Goal: Task Accomplishment & Management: Complete application form

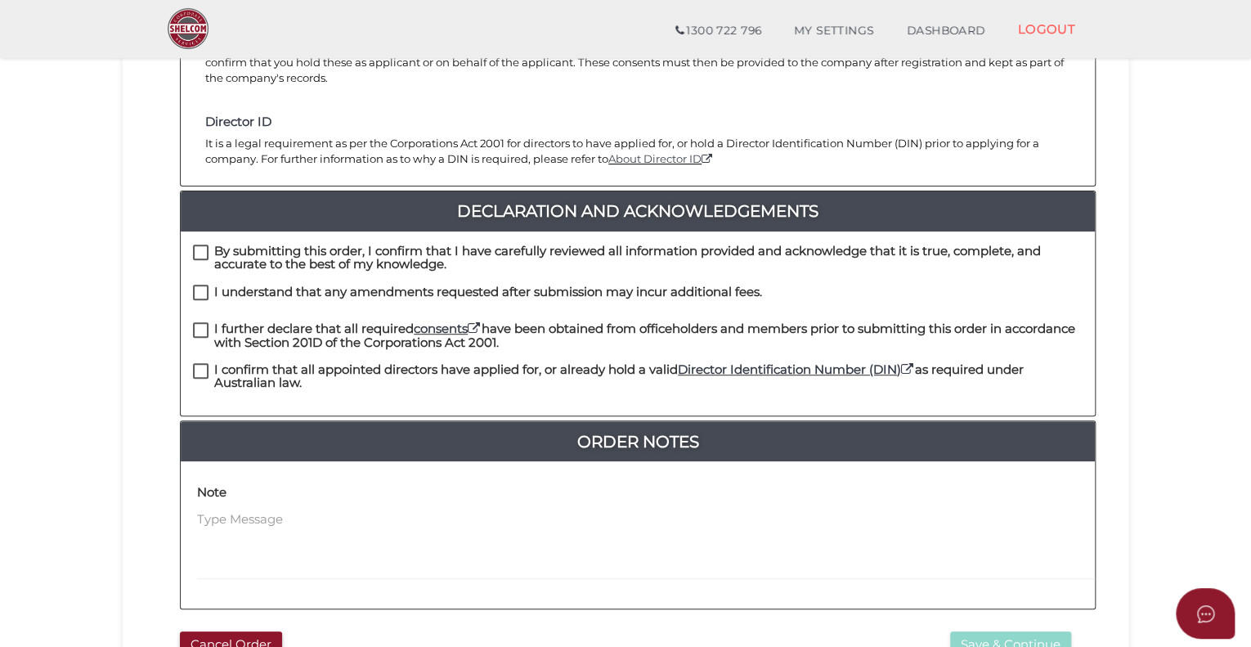
scroll to position [327, 0]
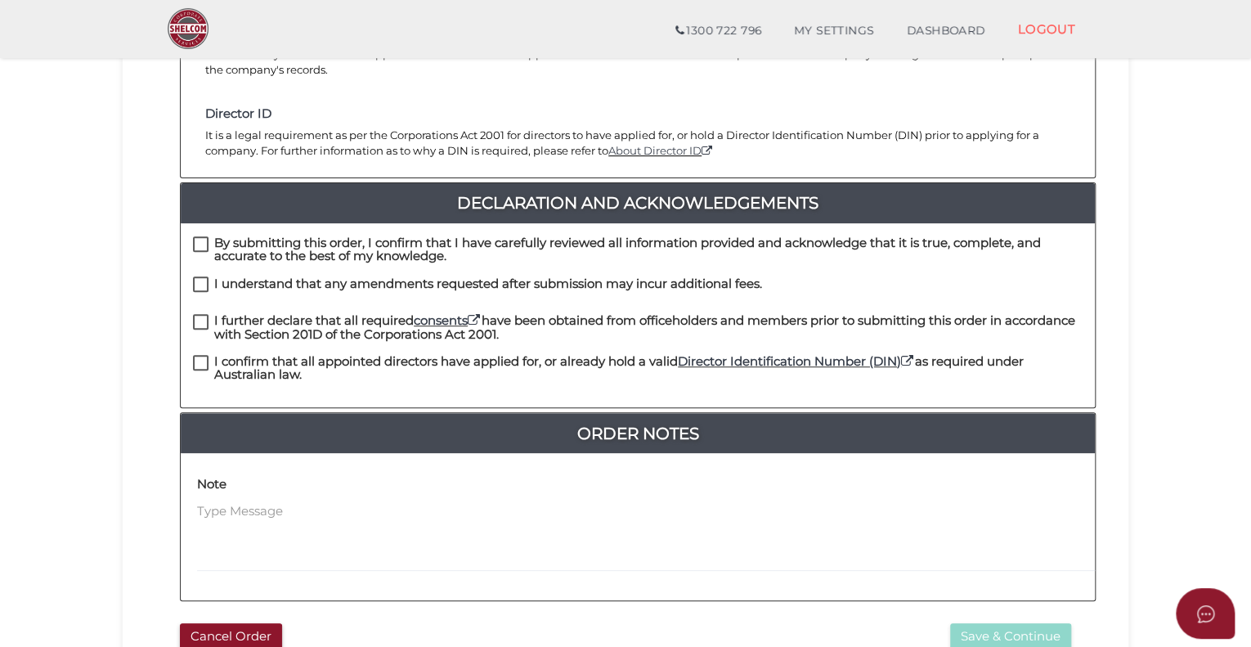
click at [199, 236] on label "By submitting this order, I confirm that I have carefully reviewed all informat…" at bounding box center [637, 246] width 889 height 20
checkbox input "true"
click at [203, 277] on label "I understand that any amendments requested after submission may incur additiona…" at bounding box center [477, 287] width 569 height 20
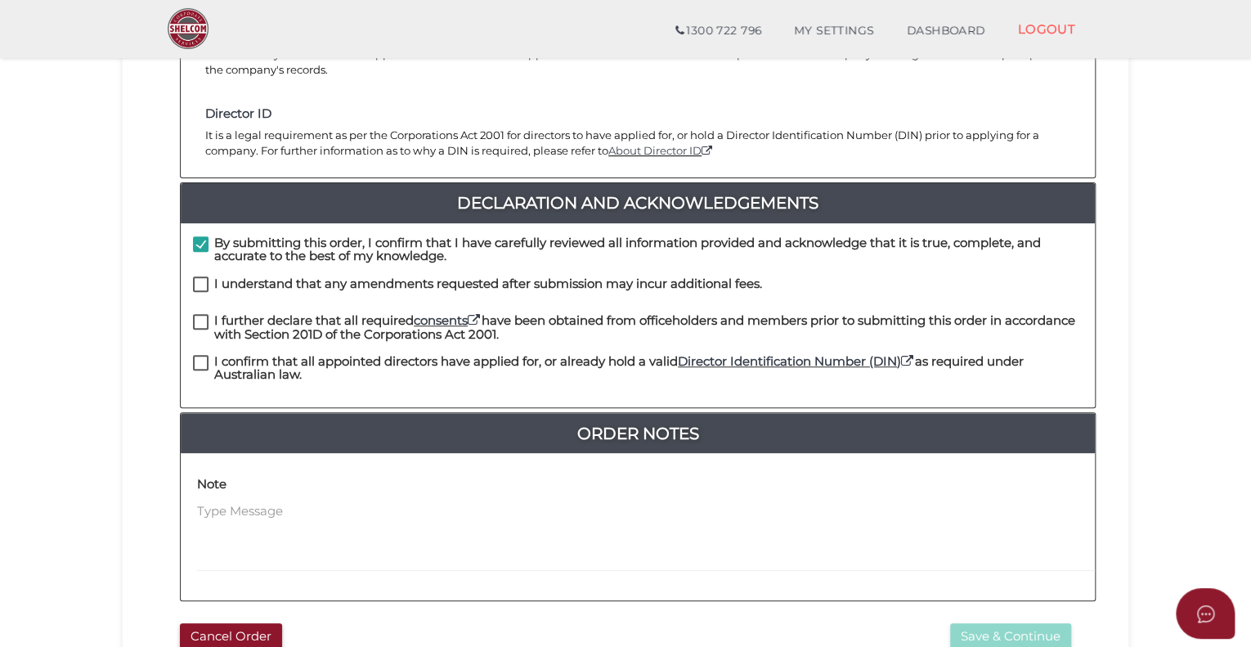
checkbox input "true"
click at [203, 314] on label "I further declare that all required consents have been obtained from officehold…" at bounding box center [637, 324] width 889 height 20
checkbox input "true"
click at [203, 355] on label "I confirm that all appointed directors have applied for, or already hold a vali…" at bounding box center [637, 365] width 889 height 20
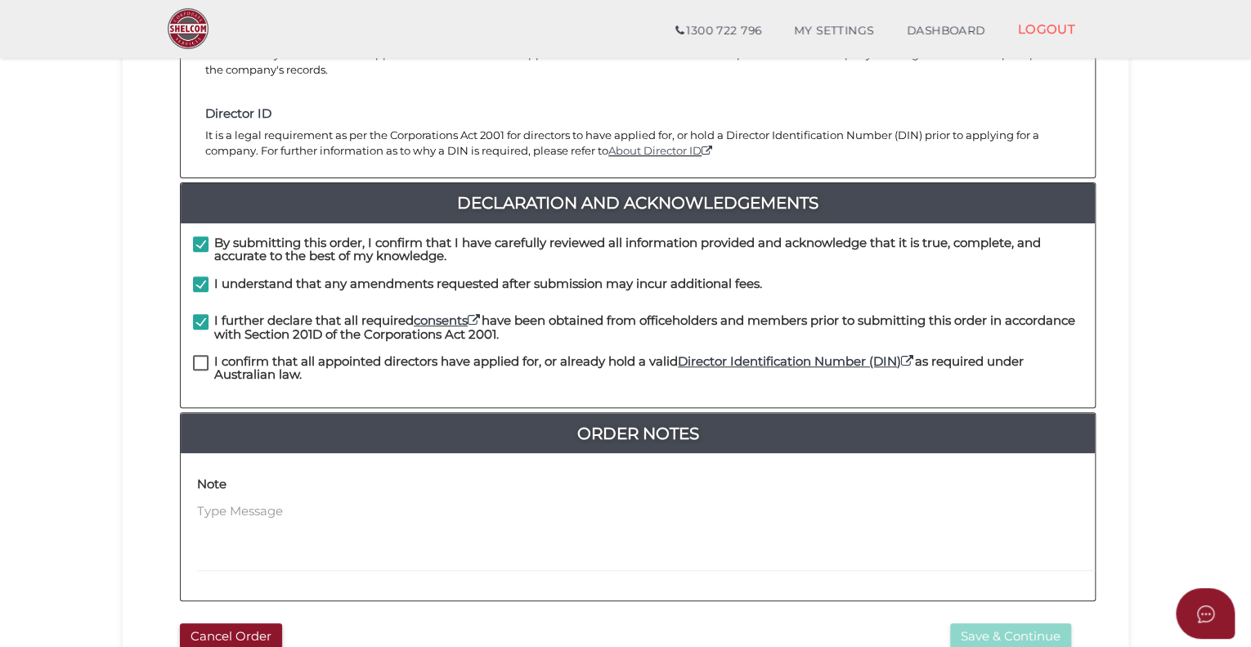
checkbox input "true"
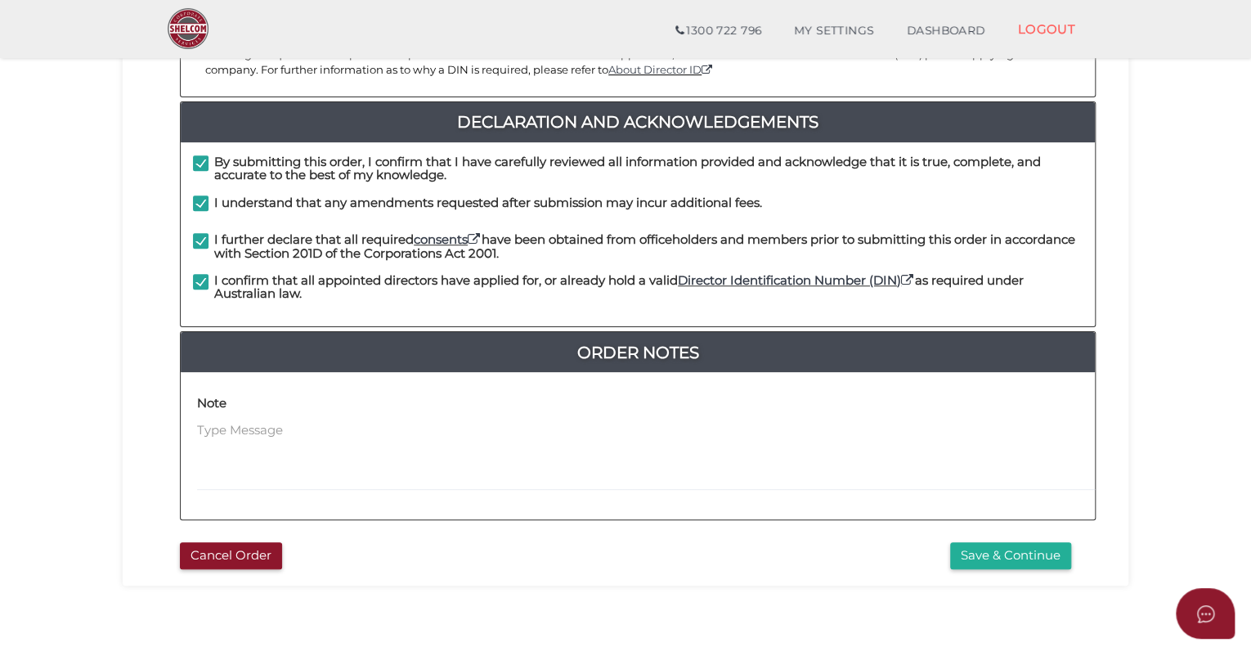
scroll to position [409, 0]
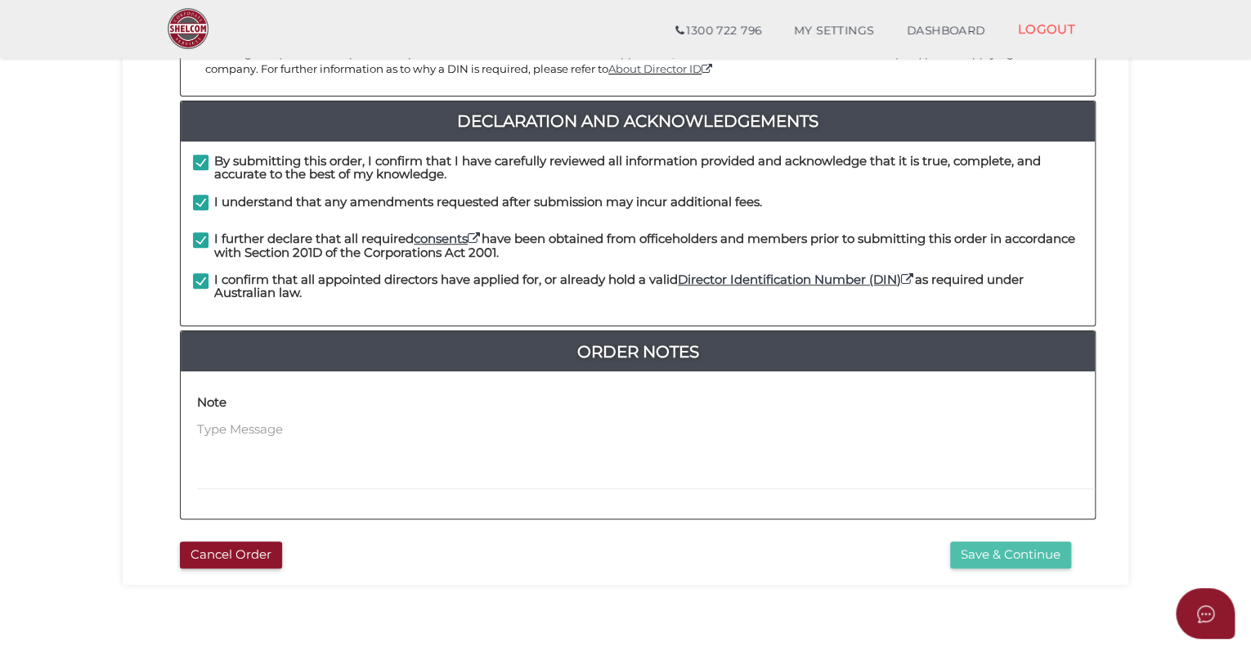
click at [1023, 541] on button "Save & Continue" at bounding box center [1010, 554] width 121 height 27
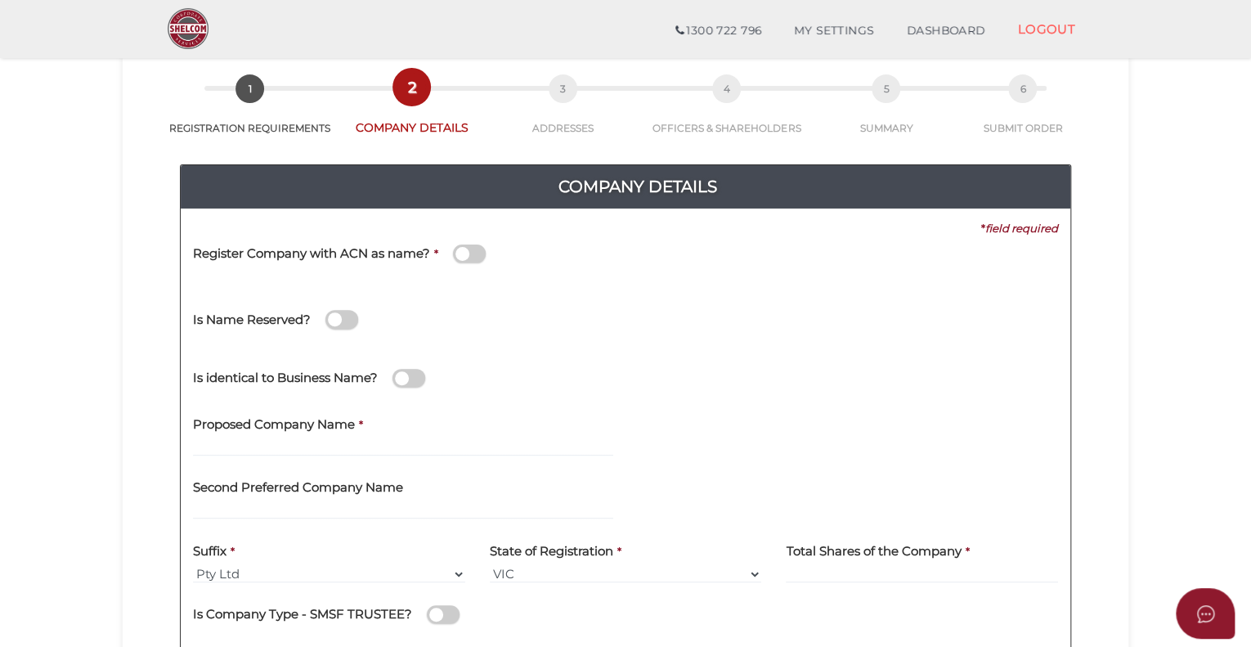
scroll to position [82, 0]
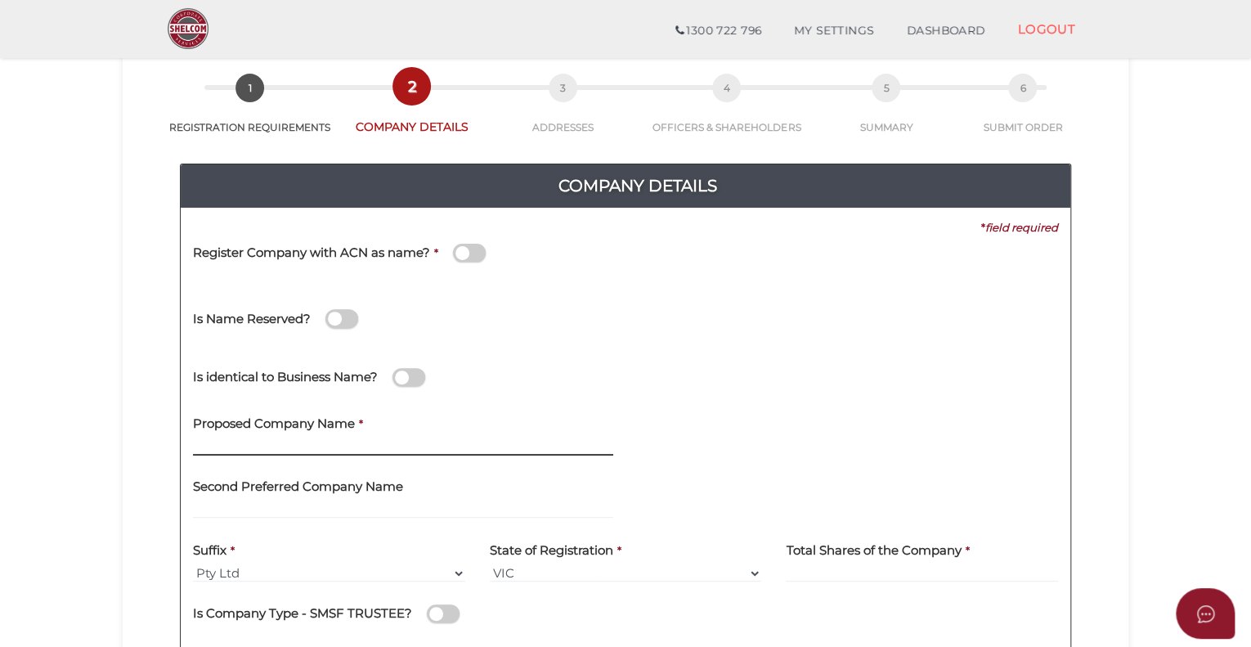
click at [310, 441] on input "text" at bounding box center [403, 446] width 420 height 18
type input "m"
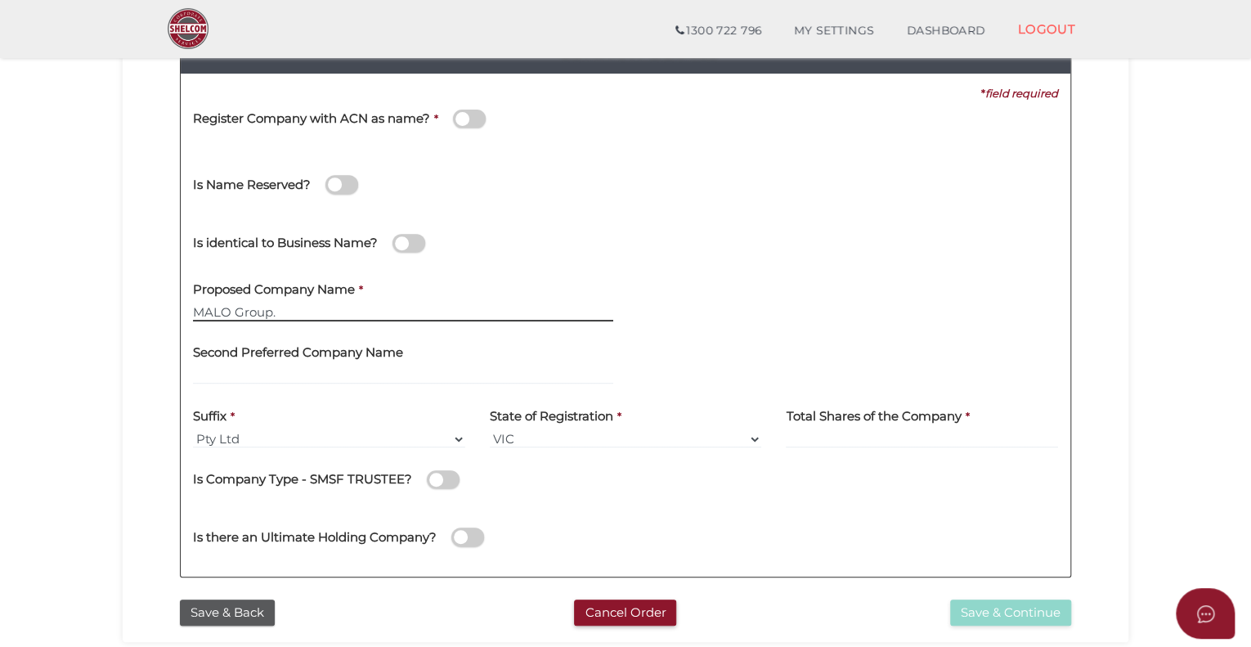
scroll to position [245, 0]
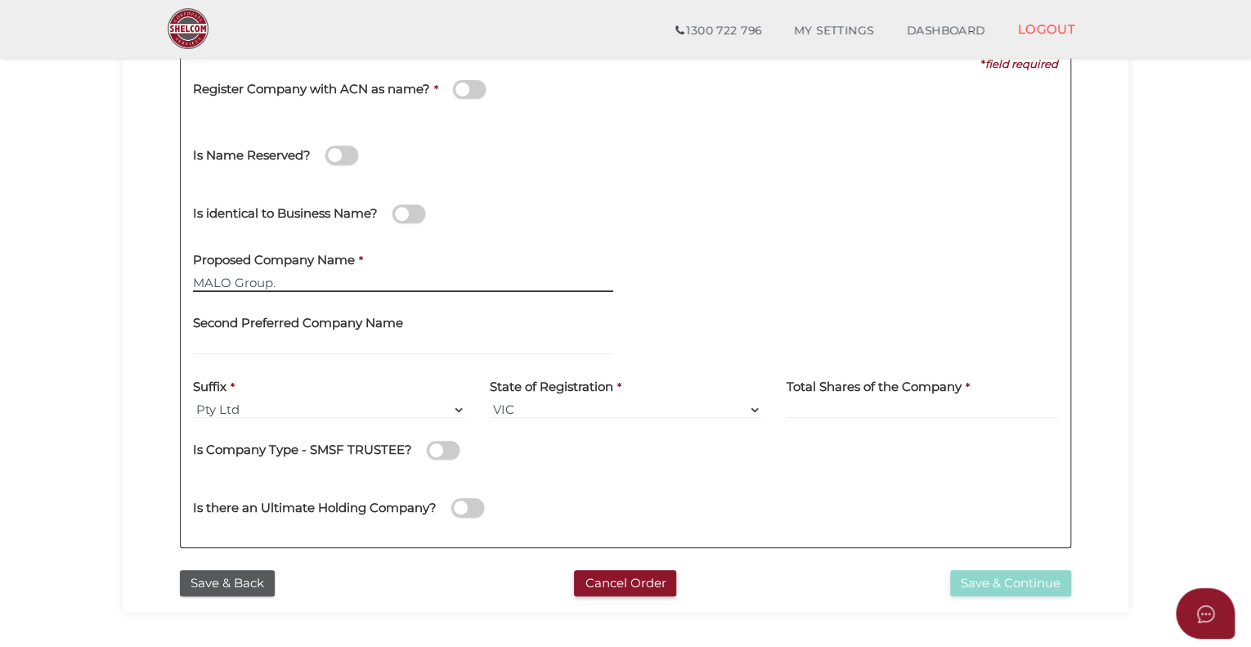
type input "MALO Group."
click at [818, 415] on input at bounding box center [922, 410] width 272 height 18
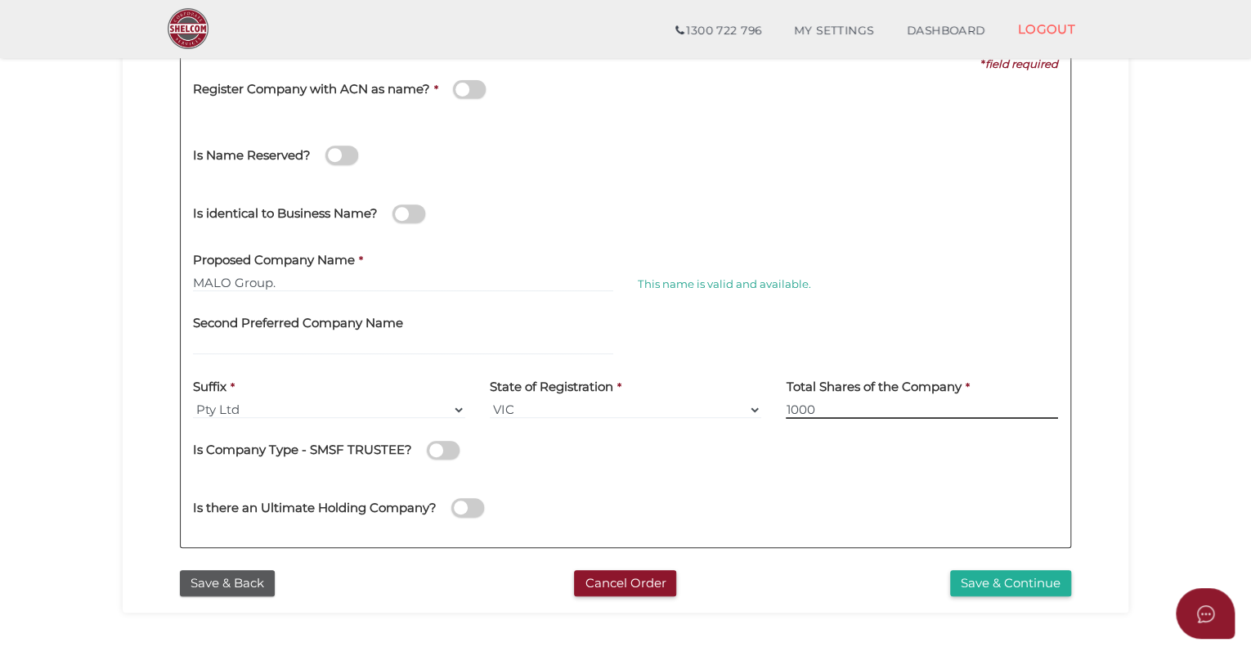
type input "1000"
click at [1006, 581] on button "Save & Continue" at bounding box center [1010, 583] width 121 height 27
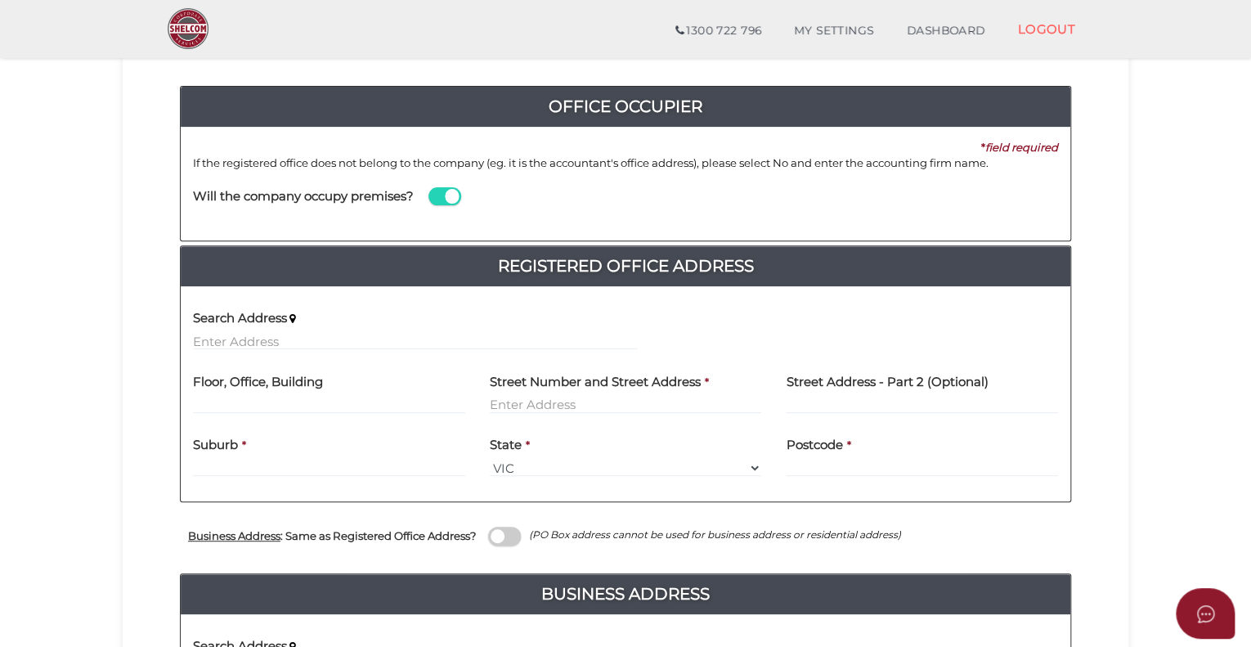
scroll to position [163, 0]
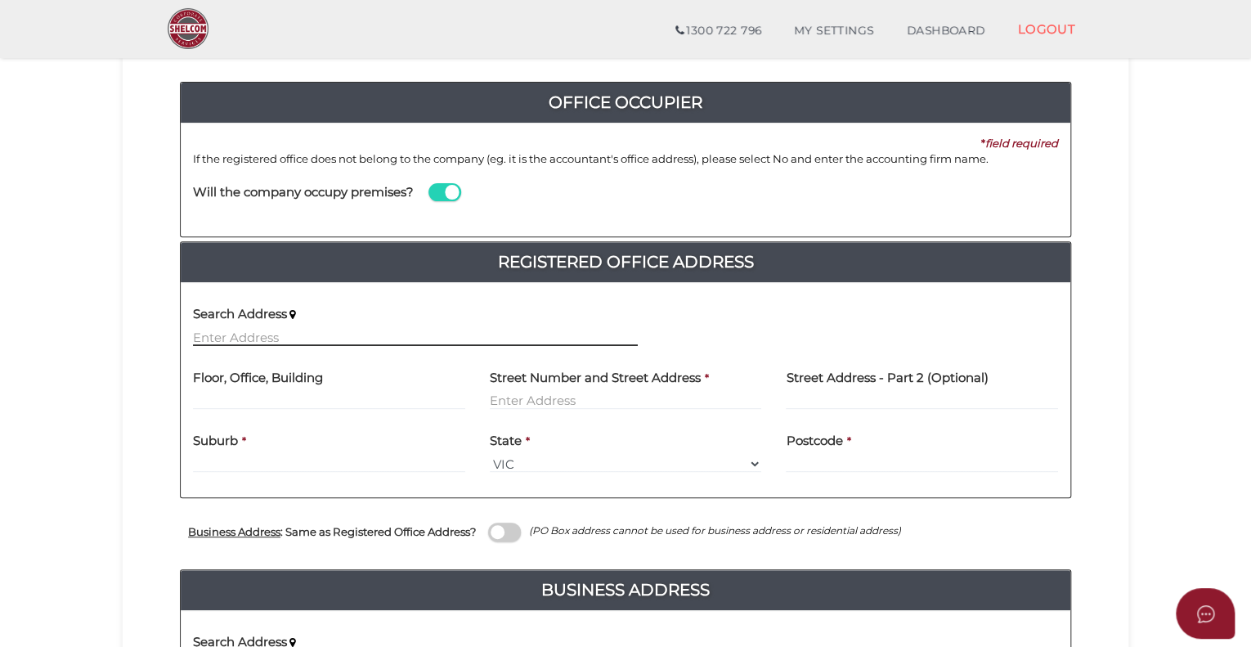
click at [252, 331] on input "text" at bounding box center [415, 337] width 445 height 18
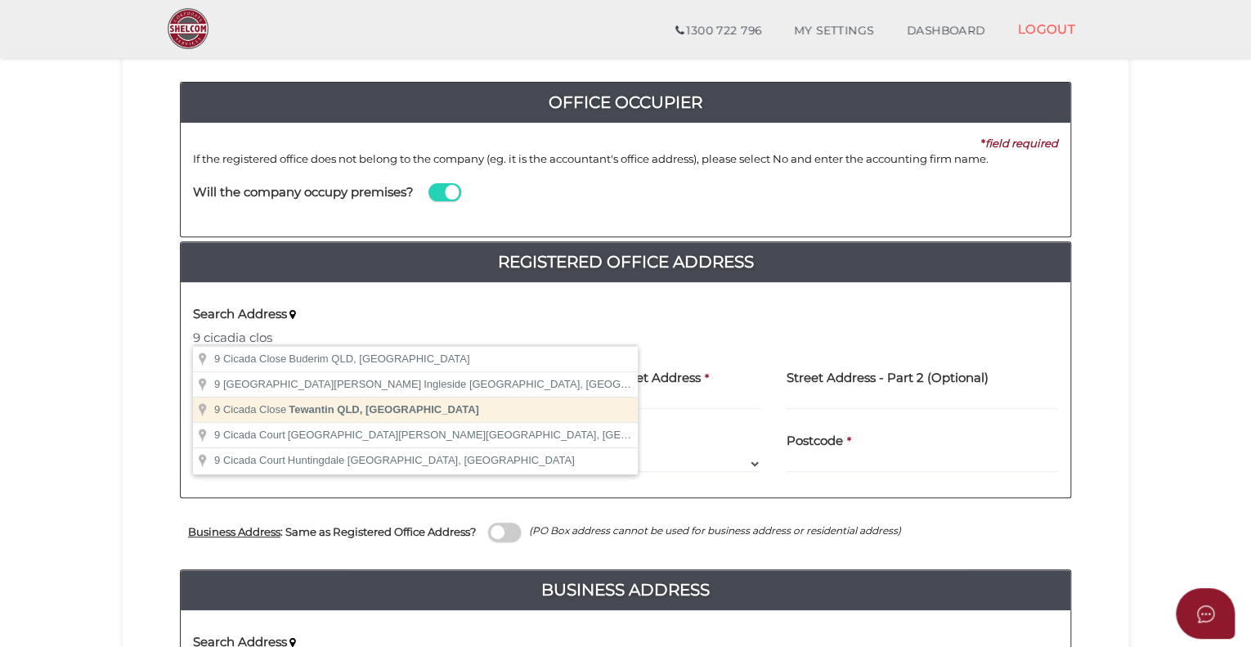
type input "9 Cicada Close, Tewantin QLD, Australia"
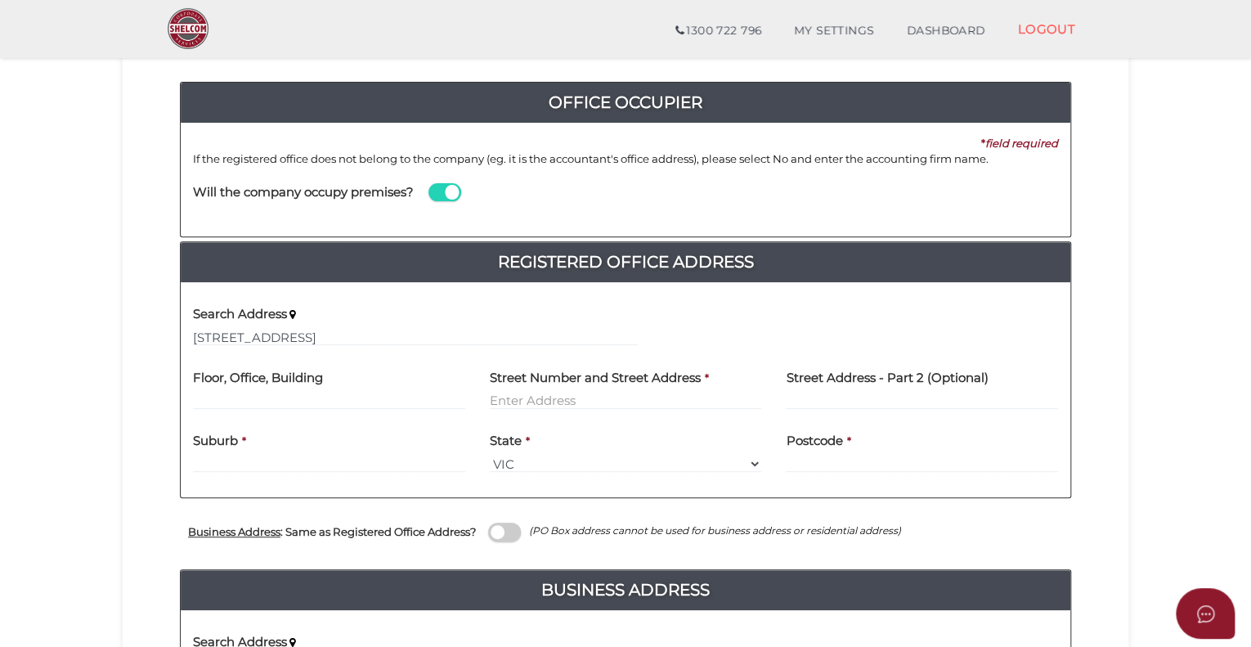
type input "9 Cicada Close"
type input "Tewantin"
select select "QLD"
type input "4565"
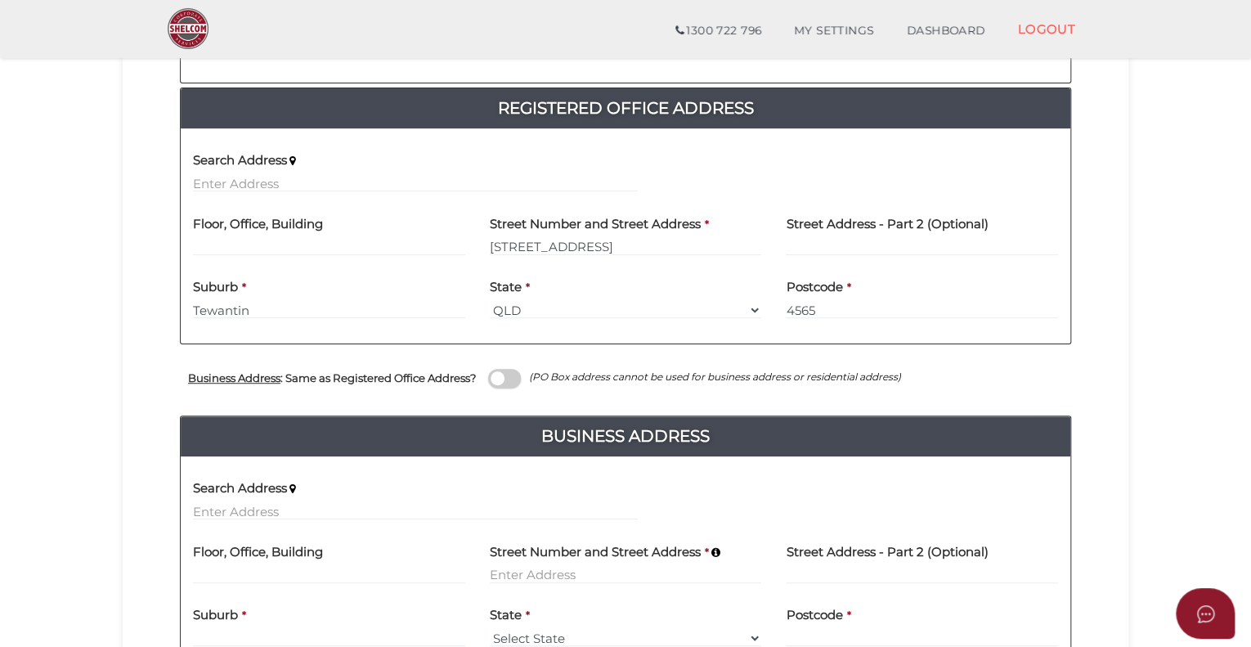
scroll to position [327, 0]
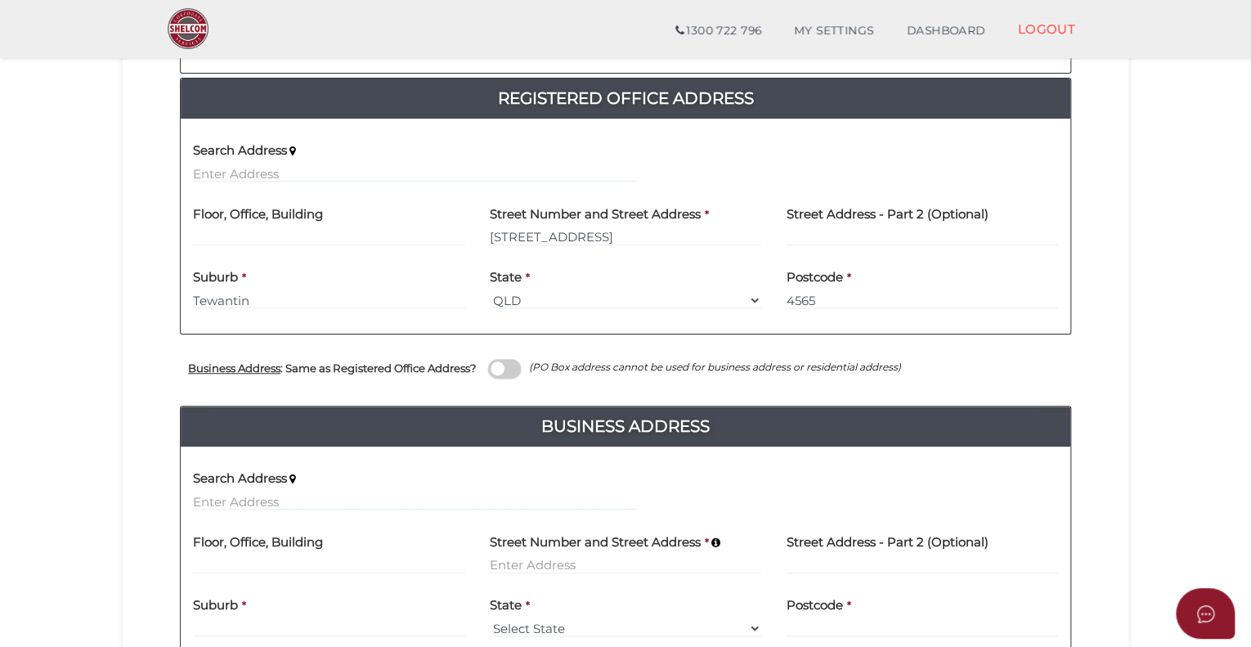
click at [512, 365] on span at bounding box center [504, 368] width 33 height 19
click at [0, 0] on input "checkbox" at bounding box center [0, 0] width 0 height 0
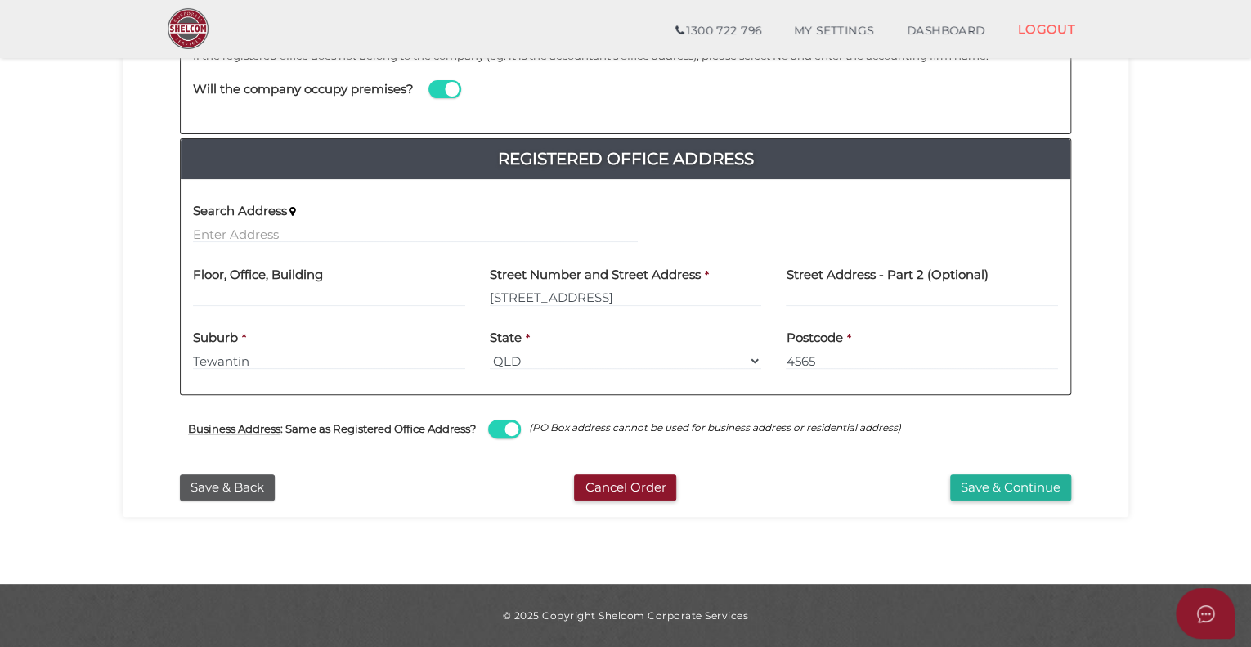
scroll to position [265, 0]
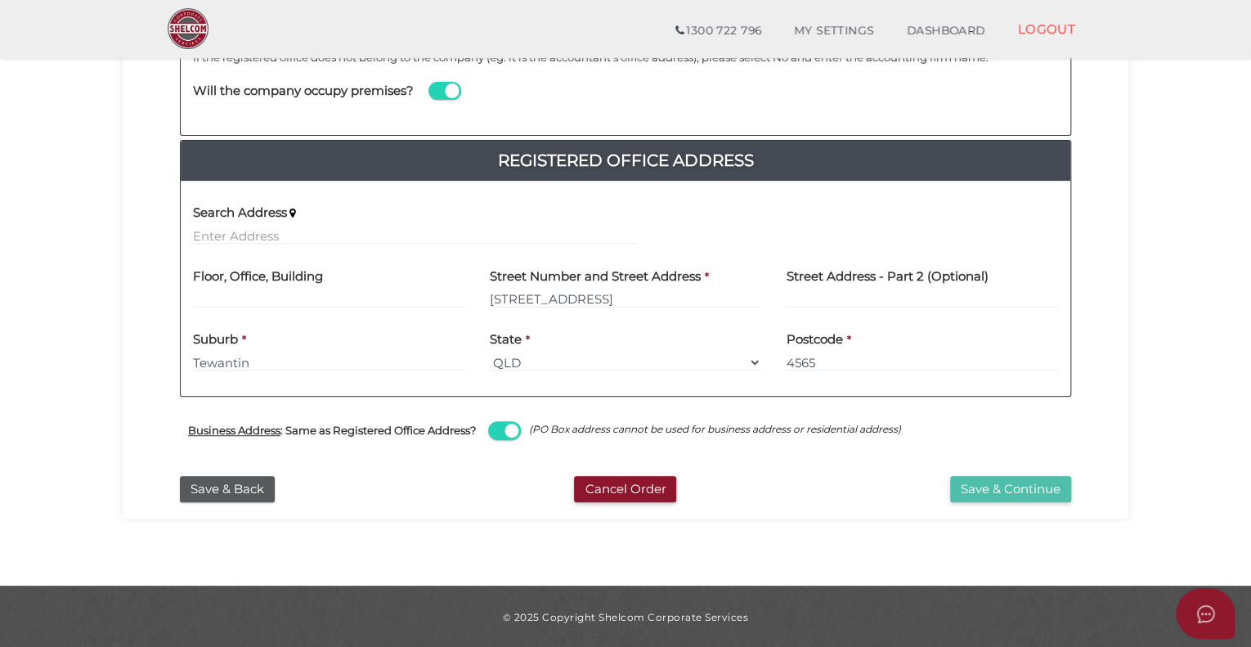
click at [991, 491] on button "Save & Continue" at bounding box center [1010, 489] width 121 height 27
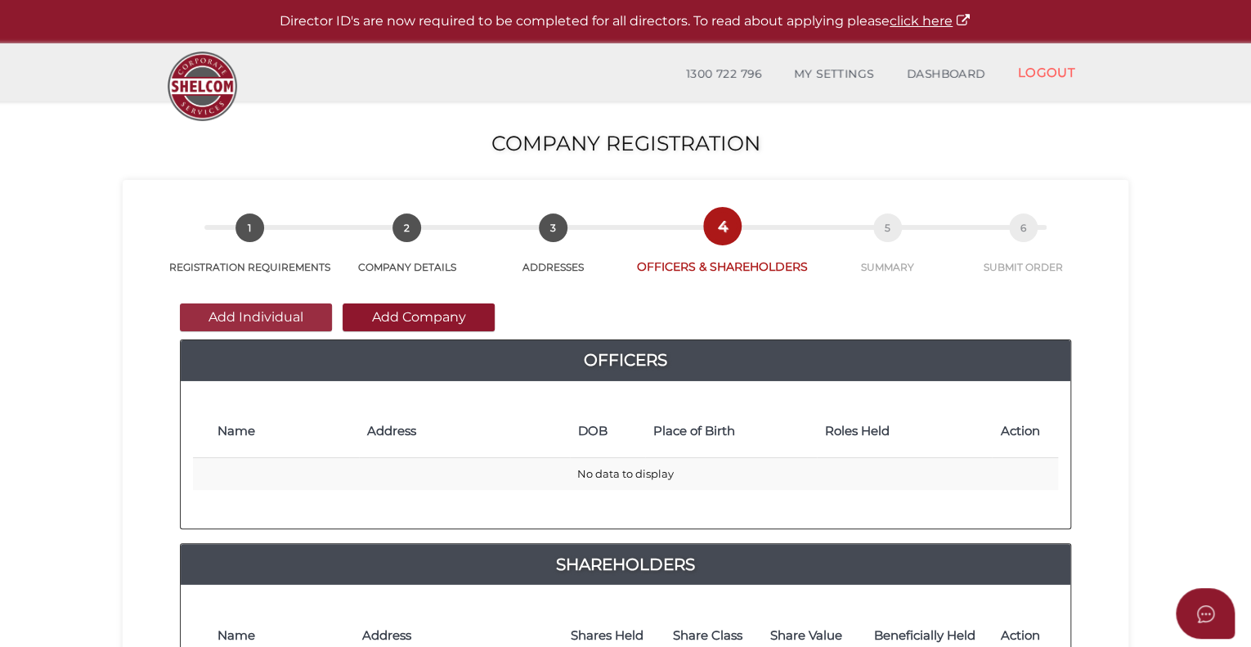
click at [273, 316] on button "Add Individual" at bounding box center [256, 317] width 152 height 28
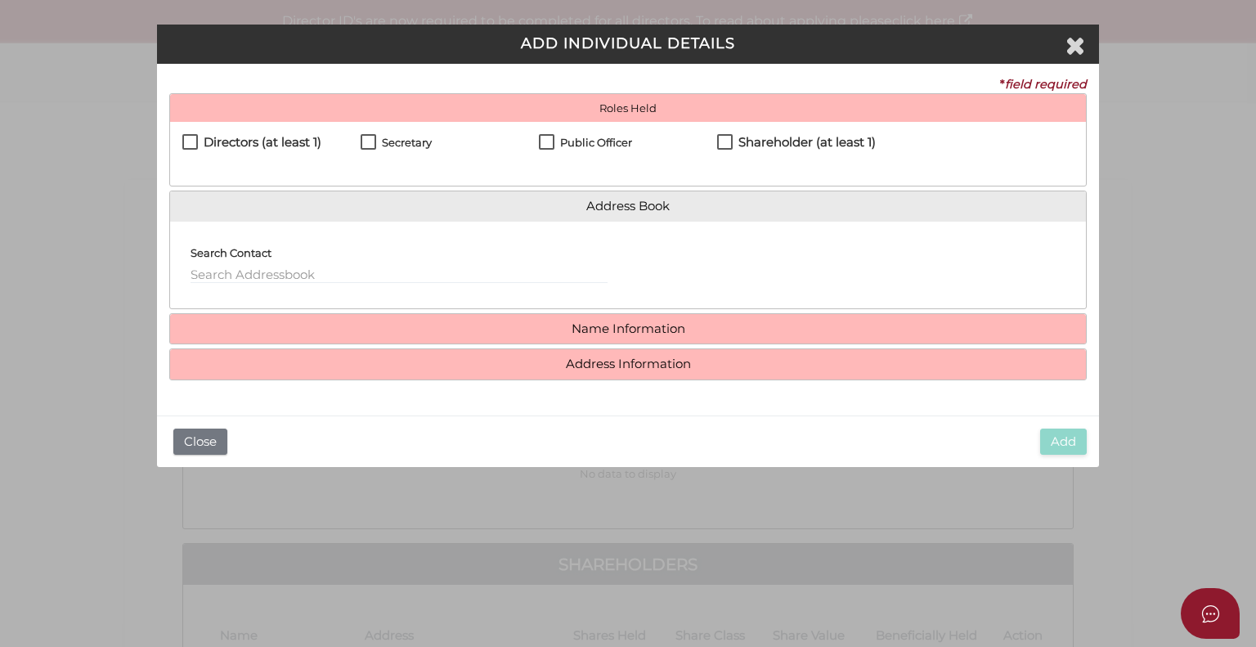
click at [190, 141] on label "Directors (at least 1)" at bounding box center [251, 146] width 139 height 20
checkbox input "true"
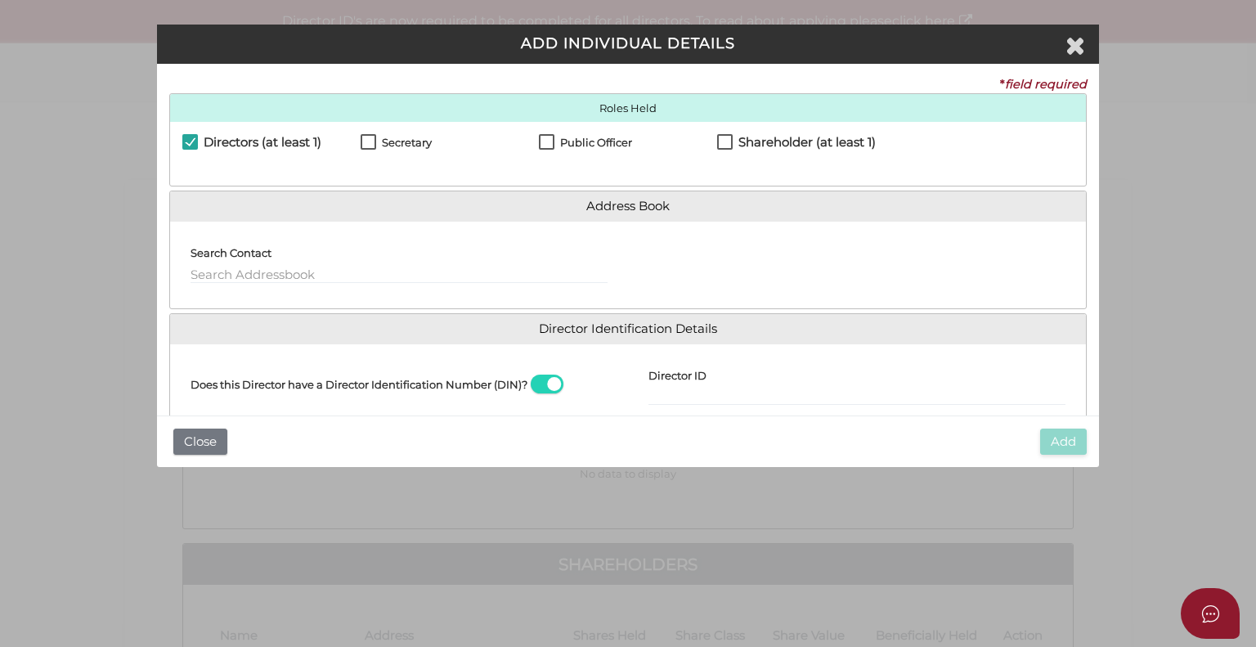
click at [363, 143] on label "Secretary" at bounding box center [396, 147] width 71 height 20
checkbox input "true"
click at [541, 143] on label "Public Officer" at bounding box center [585, 147] width 93 height 20
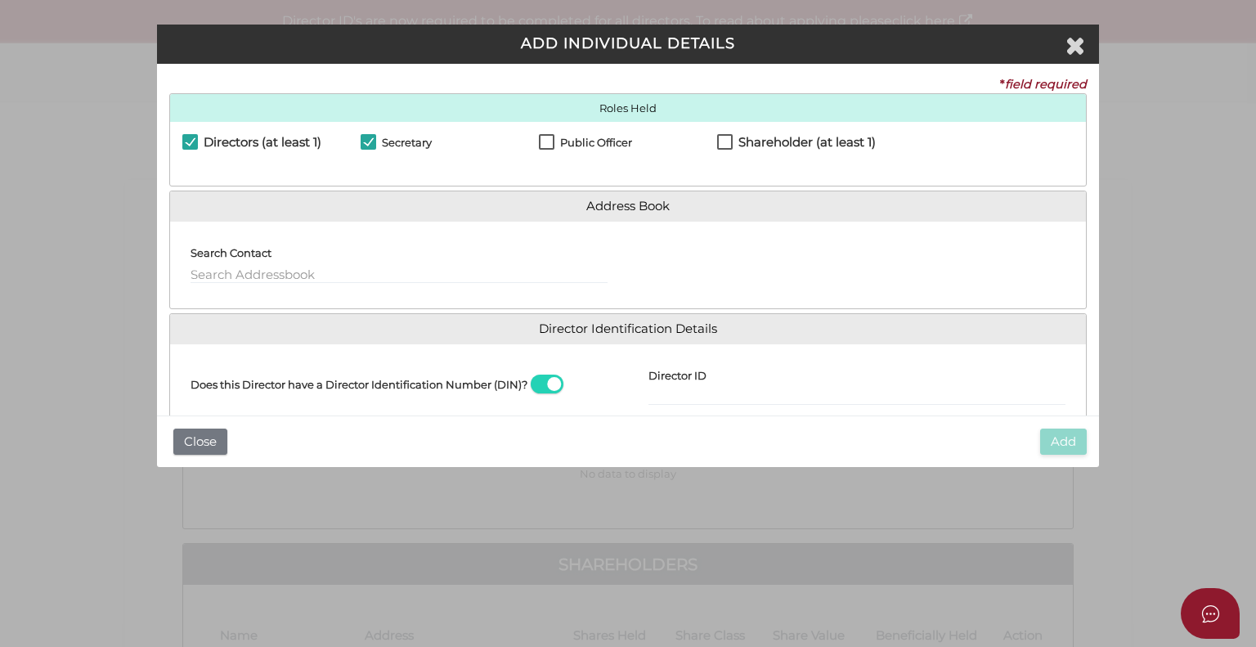
checkbox input "true"
click at [723, 140] on label "Shareholder (at least 1)" at bounding box center [796, 146] width 159 height 20
checkbox input "true"
click at [540, 384] on span at bounding box center [547, 383] width 33 height 19
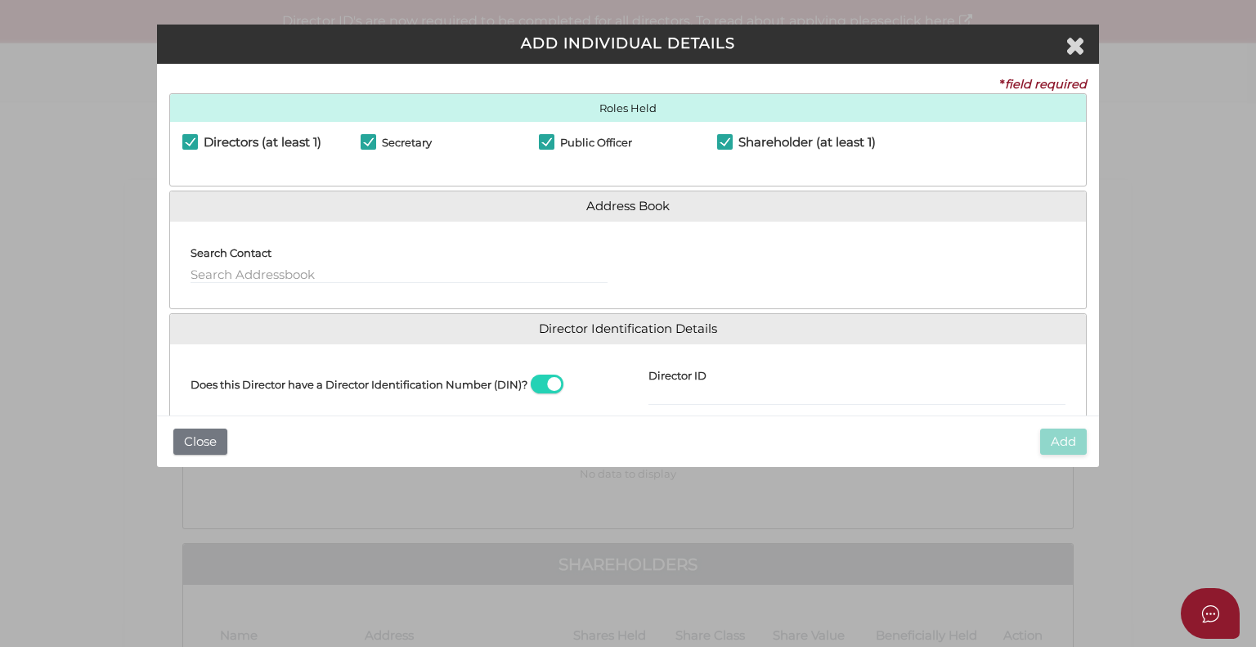
click at [0, 0] on input "checkbox" at bounding box center [0, 0] width 0 height 0
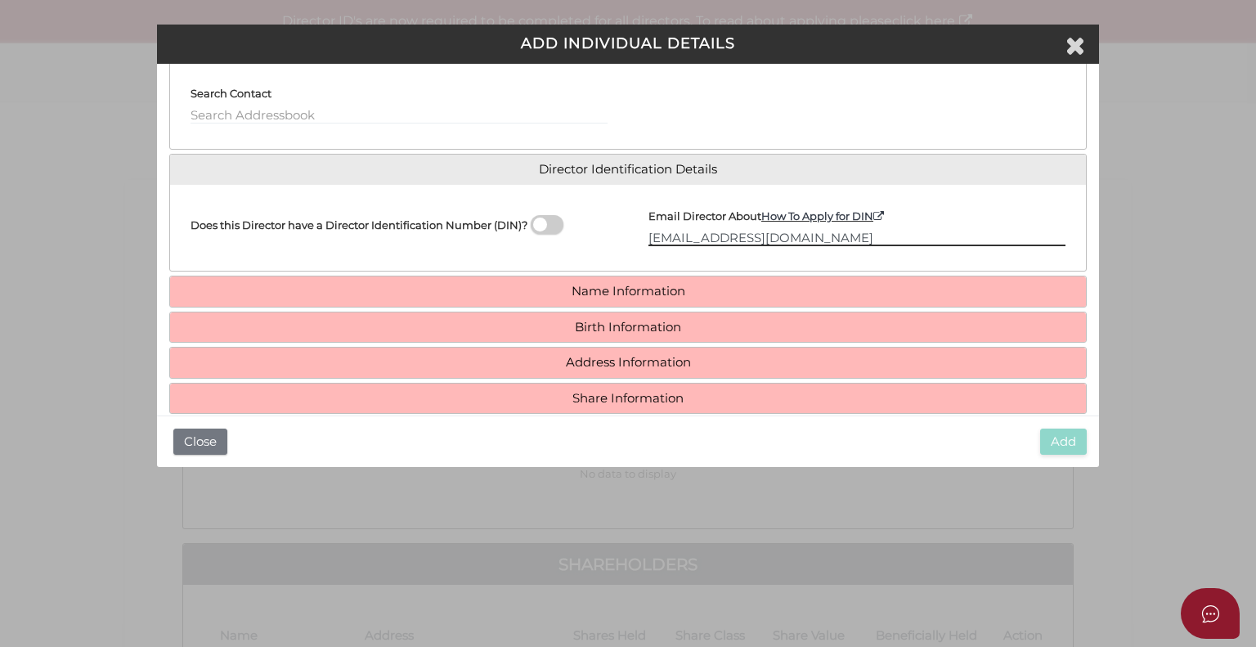
scroll to position [163, 0]
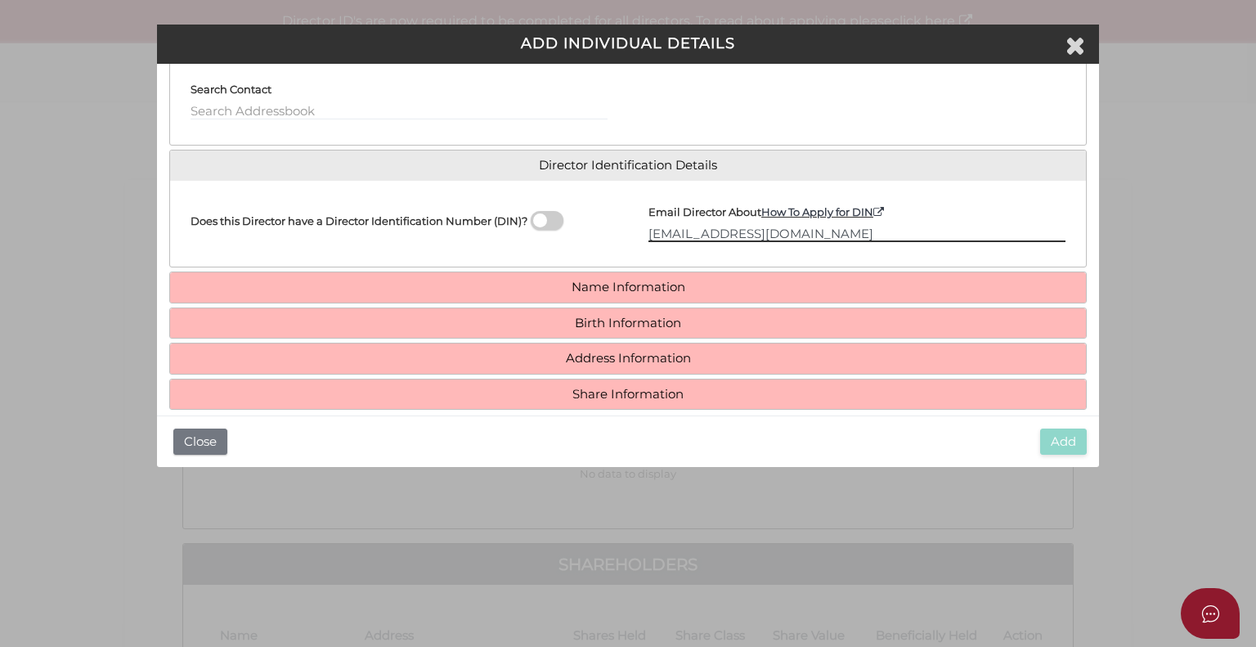
type input "admin@kprfinancial.com.au"
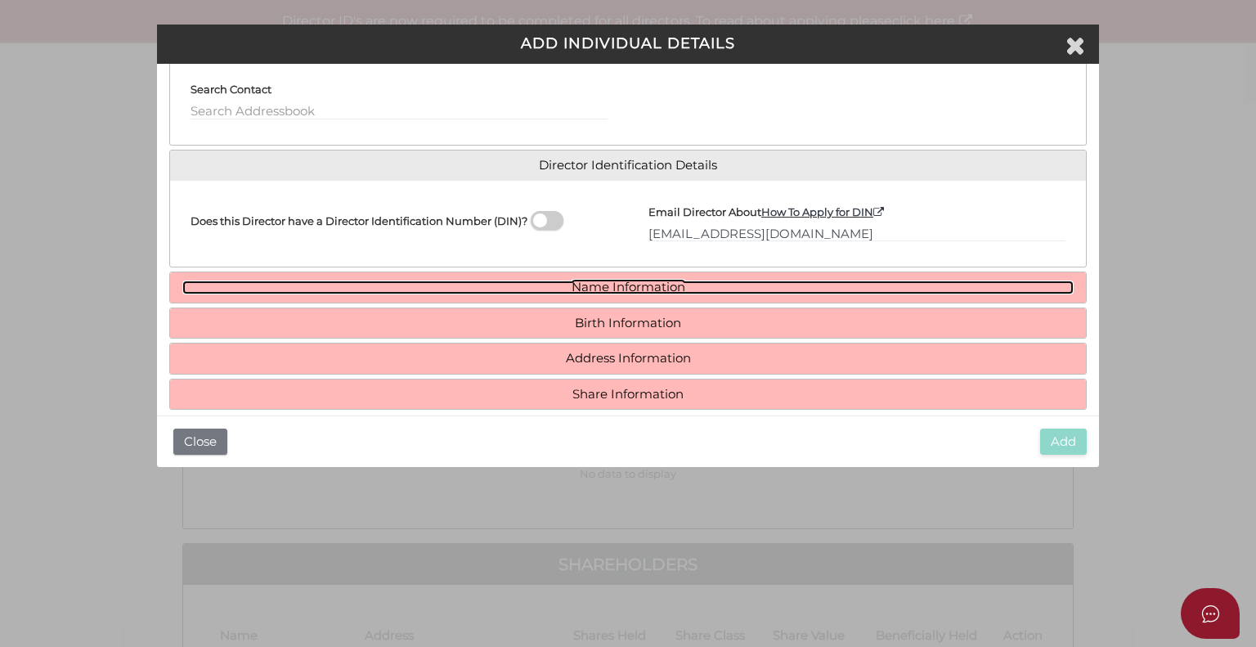
click at [647, 282] on link "Name Information" at bounding box center [627, 287] width 891 height 14
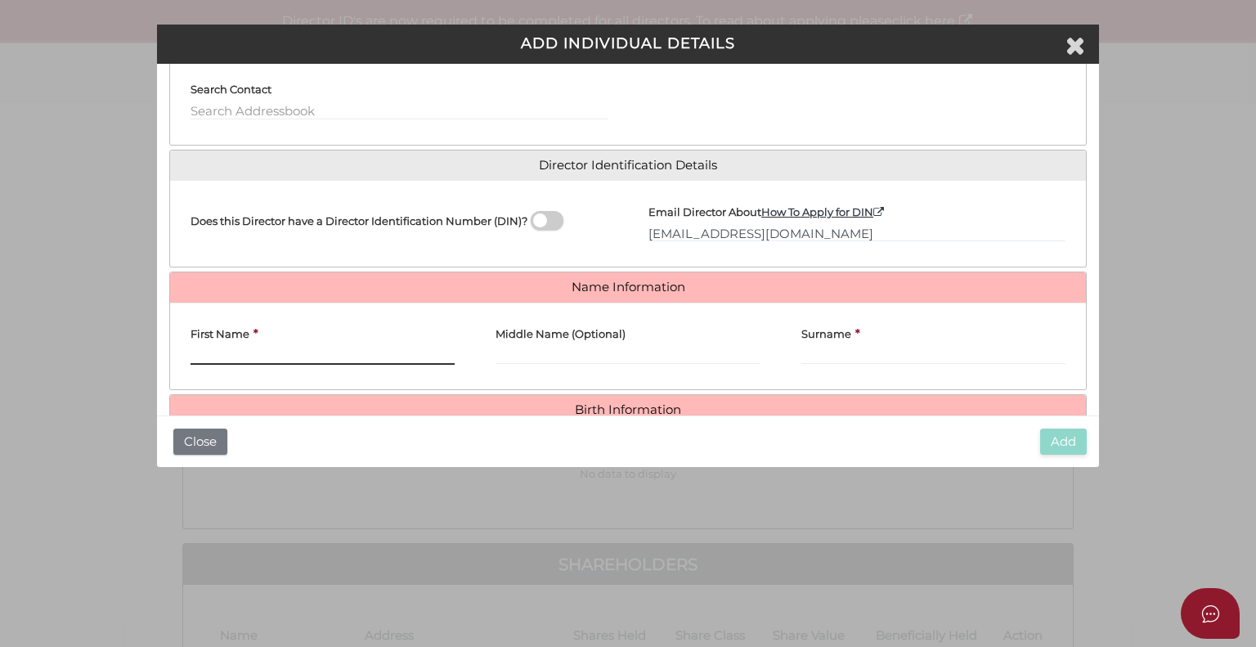
click at [245, 348] on input "First Name" at bounding box center [322, 356] width 264 height 18
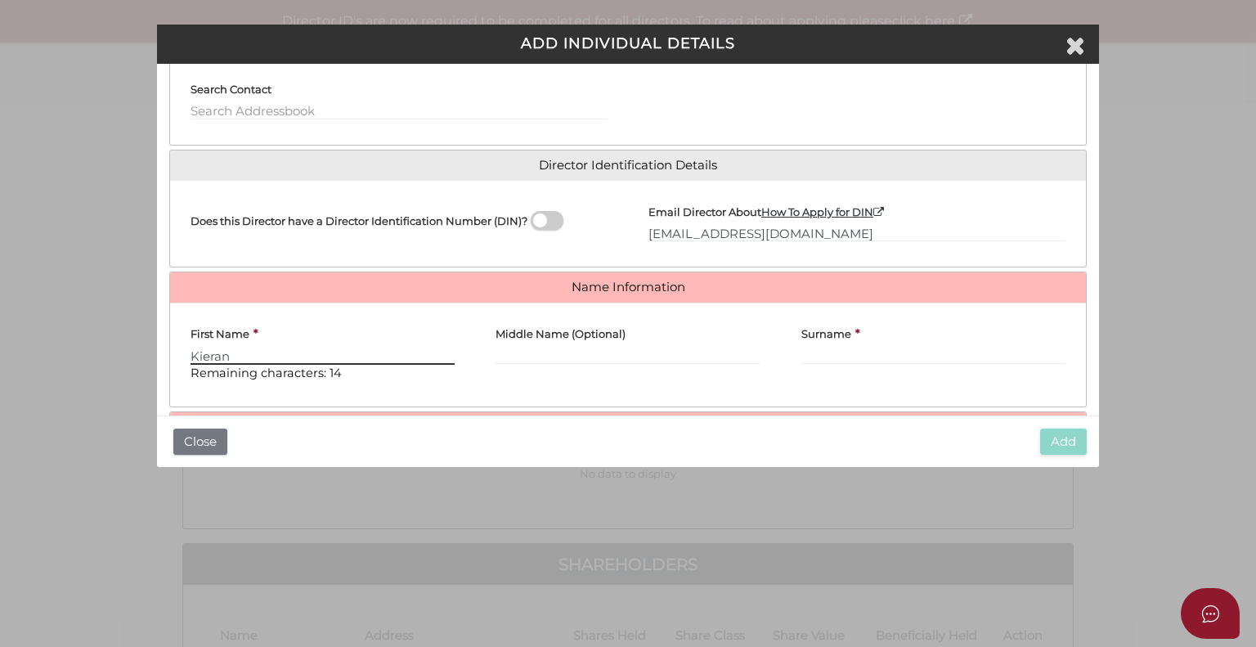
type input "Kieran"
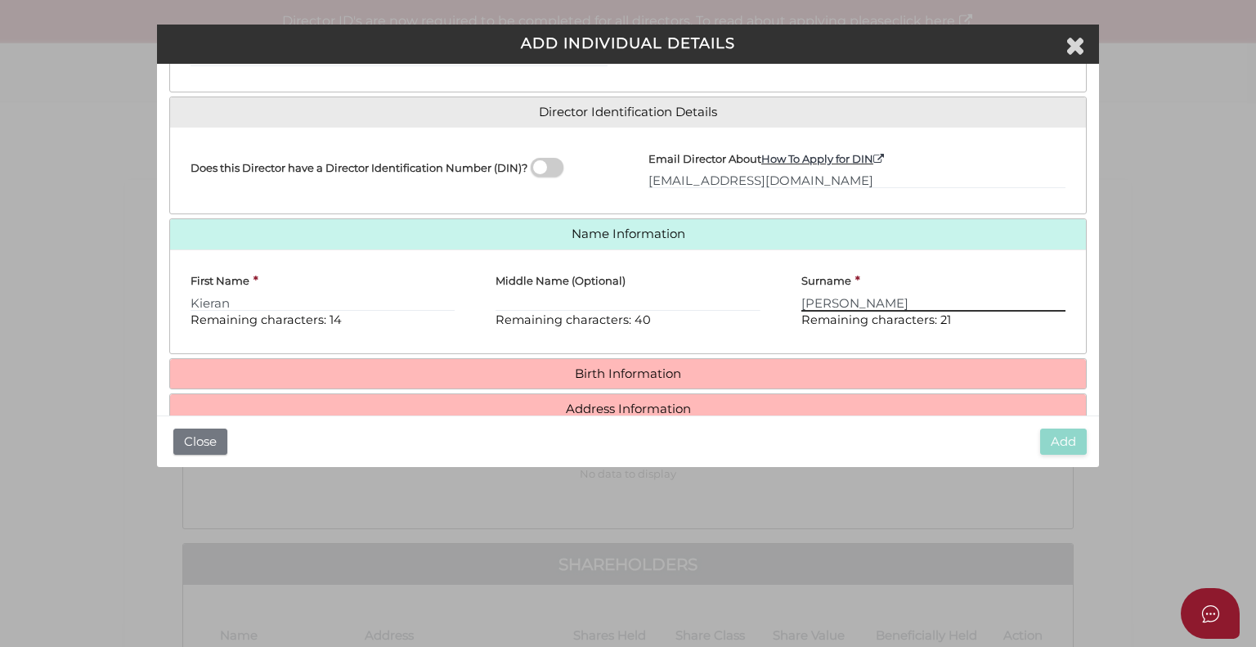
scroll to position [285, 0]
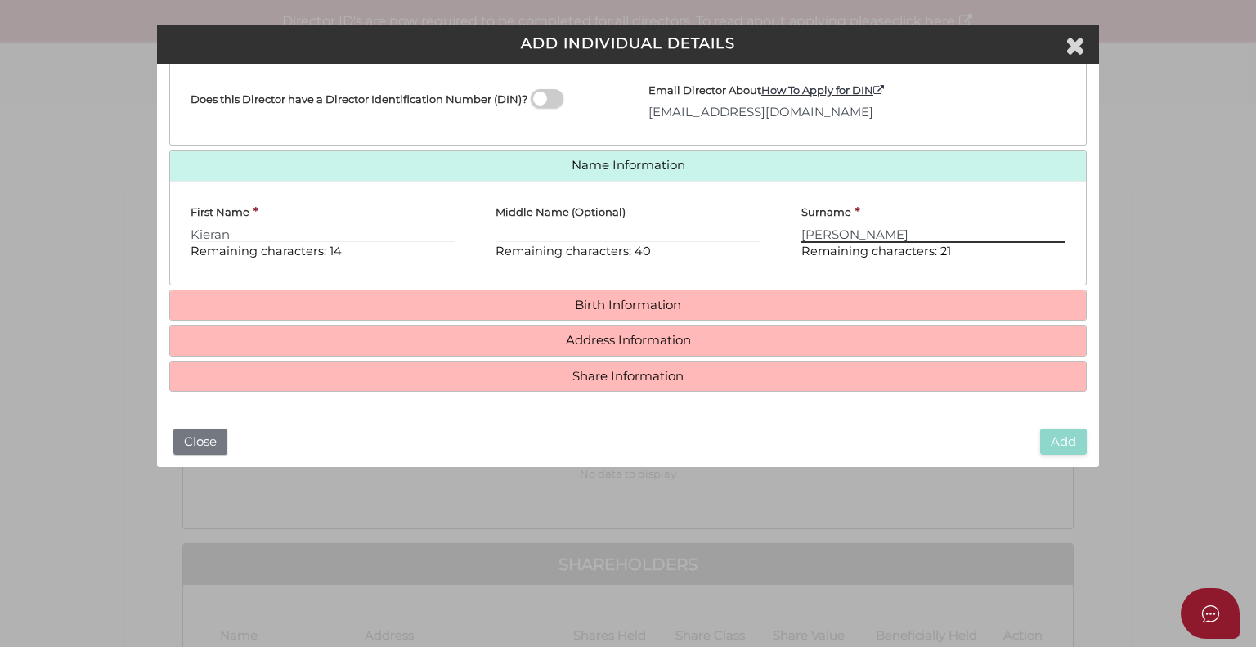
type input "Mathieson"
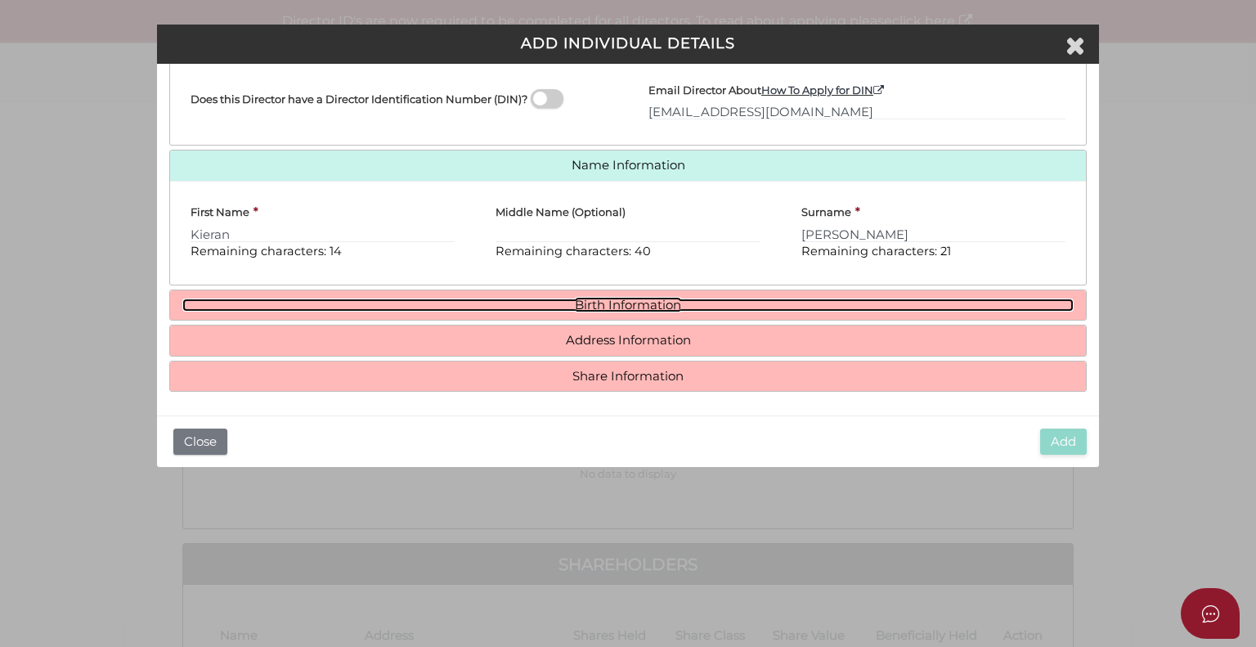
click at [646, 303] on link "Birth Information" at bounding box center [627, 305] width 891 height 14
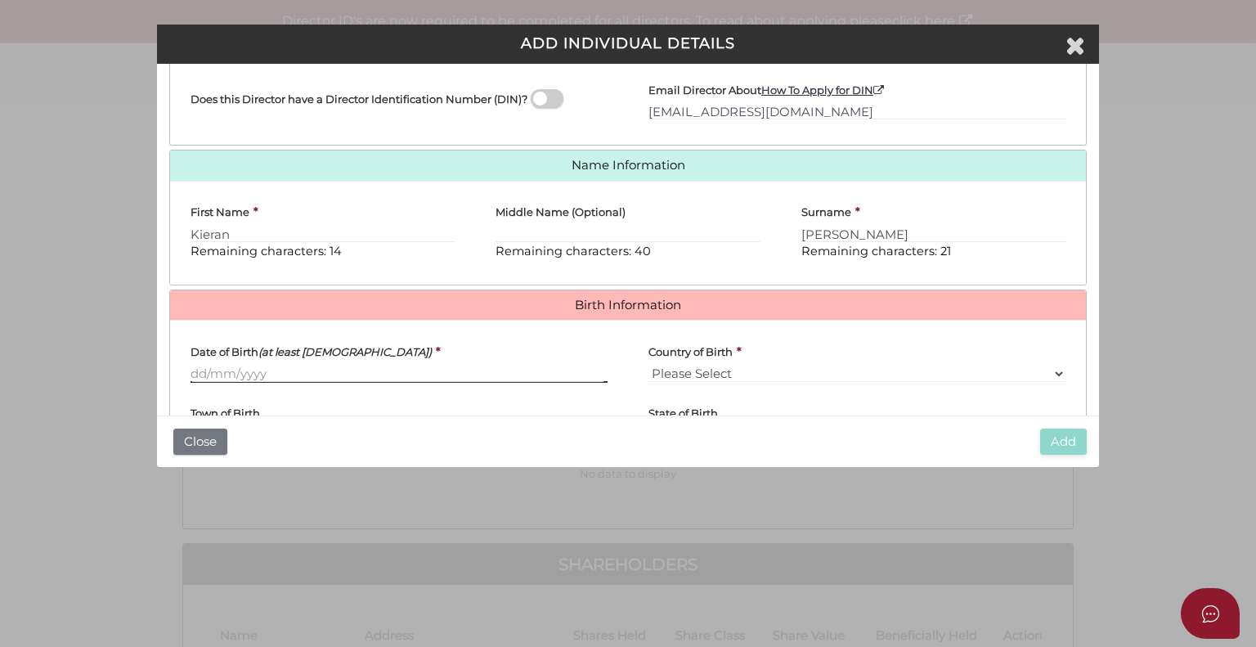
click at [249, 370] on input "Date of Birth (at least 18 years old)" at bounding box center [398, 374] width 417 height 18
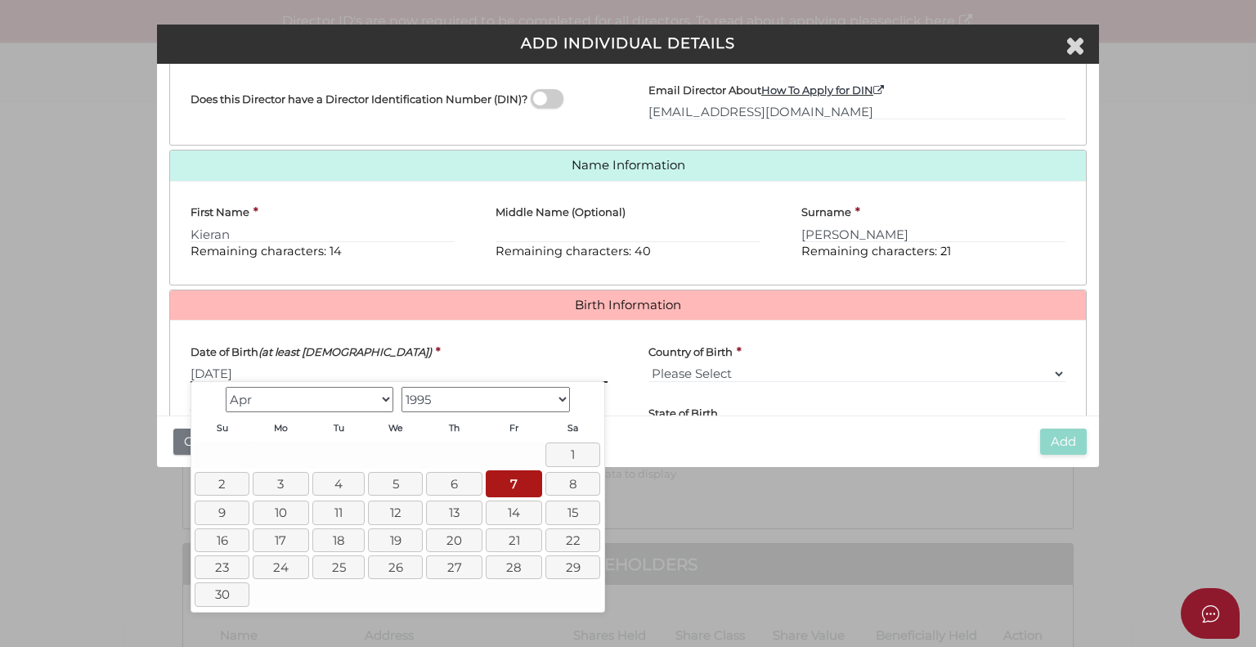
type input "07/04/1995"
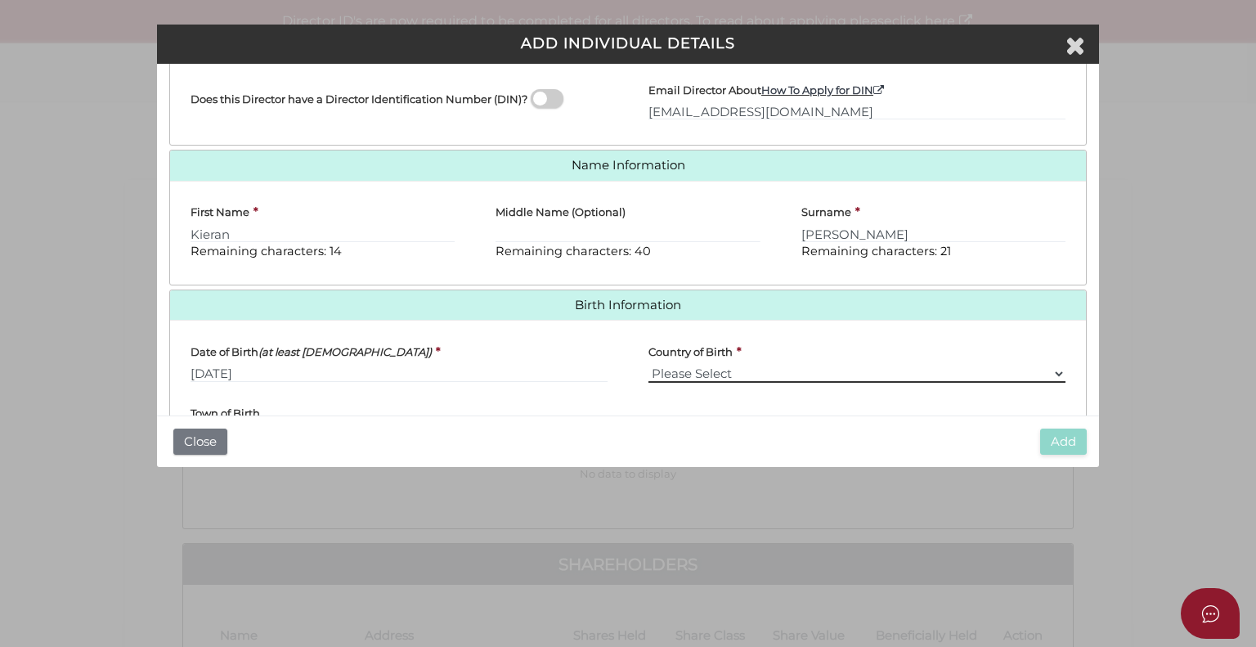
click at [1052, 371] on select "Please Select v Australia Afghanistan Albania Algeria American Samoa Andorra An…" at bounding box center [856, 374] width 417 height 18
select select "United Kingdom"
click at [648, 365] on select "Please Select v Australia Afghanistan Albania Algeria American Samoa Andorra An…" at bounding box center [856, 374] width 417 height 18
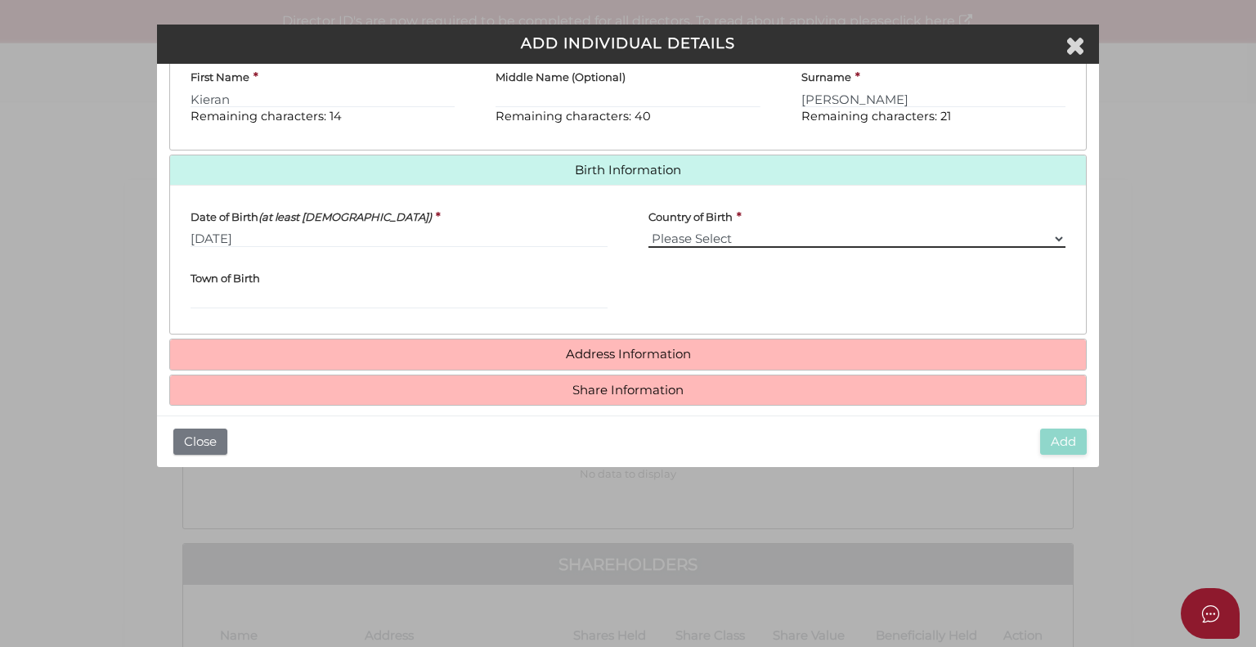
scroll to position [434, 0]
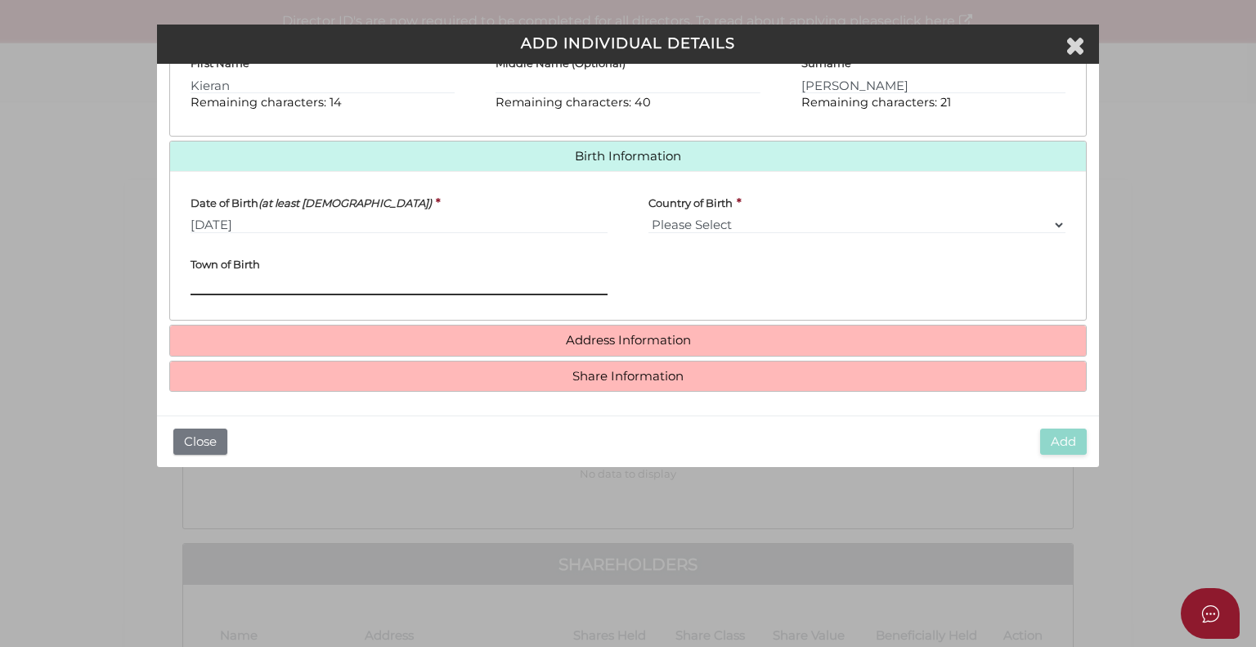
click at [261, 283] on input "Town of Birth" at bounding box center [398, 286] width 417 height 18
type input "Frimley"
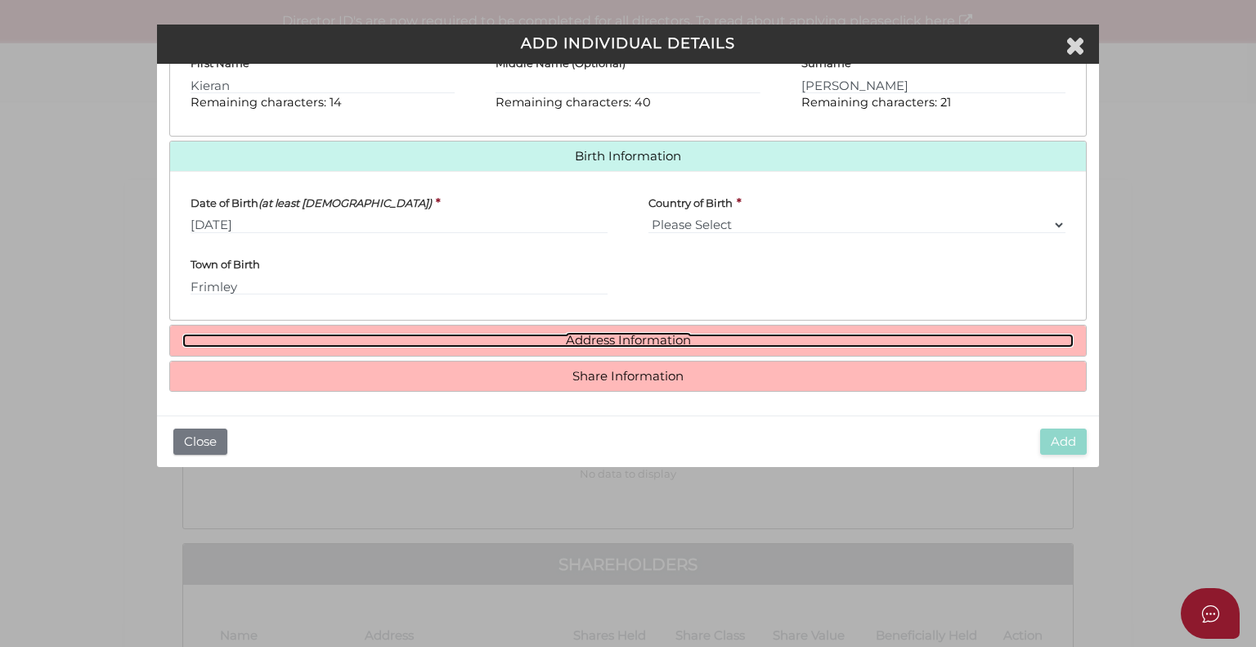
click at [620, 336] on link "Address Information" at bounding box center [627, 341] width 891 height 14
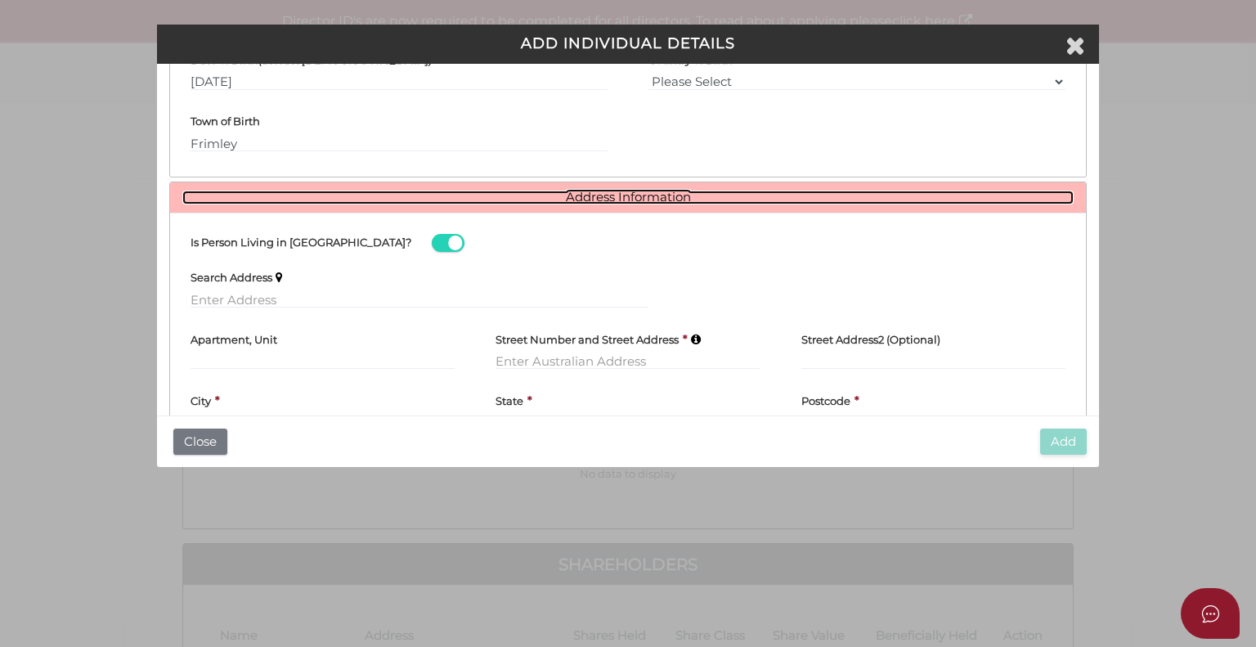
scroll to position [598, 0]
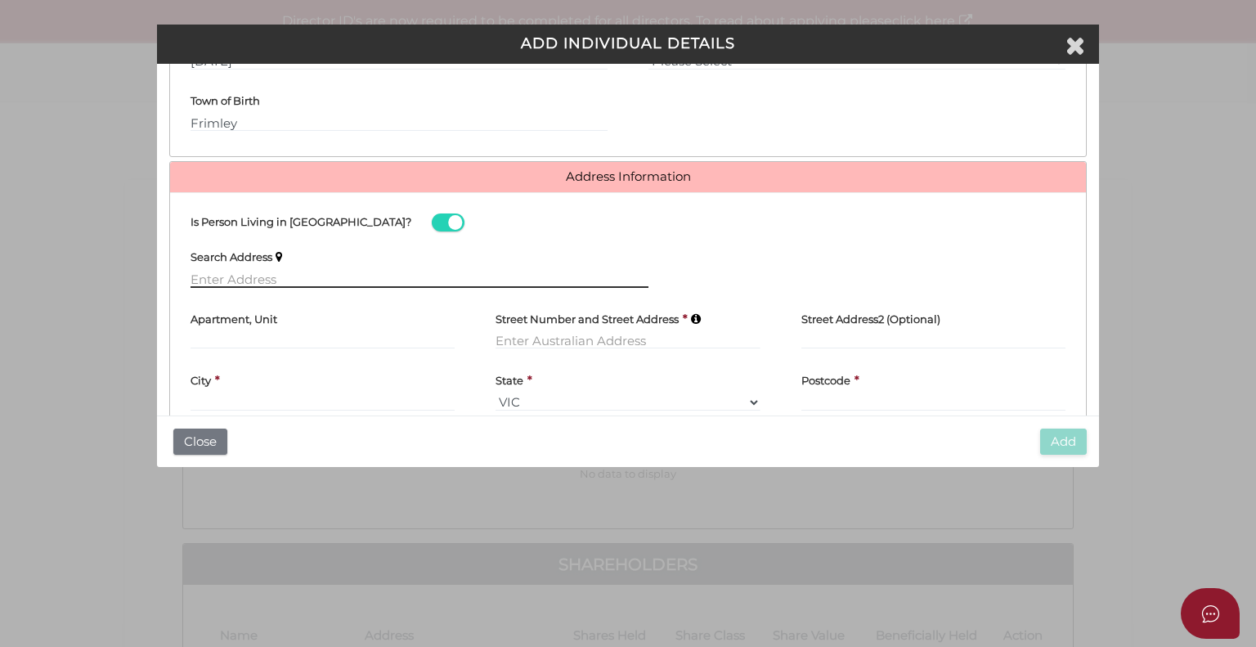
click at [249, 280] on input "text" at bounding box center [419, 279] width 458 height 18
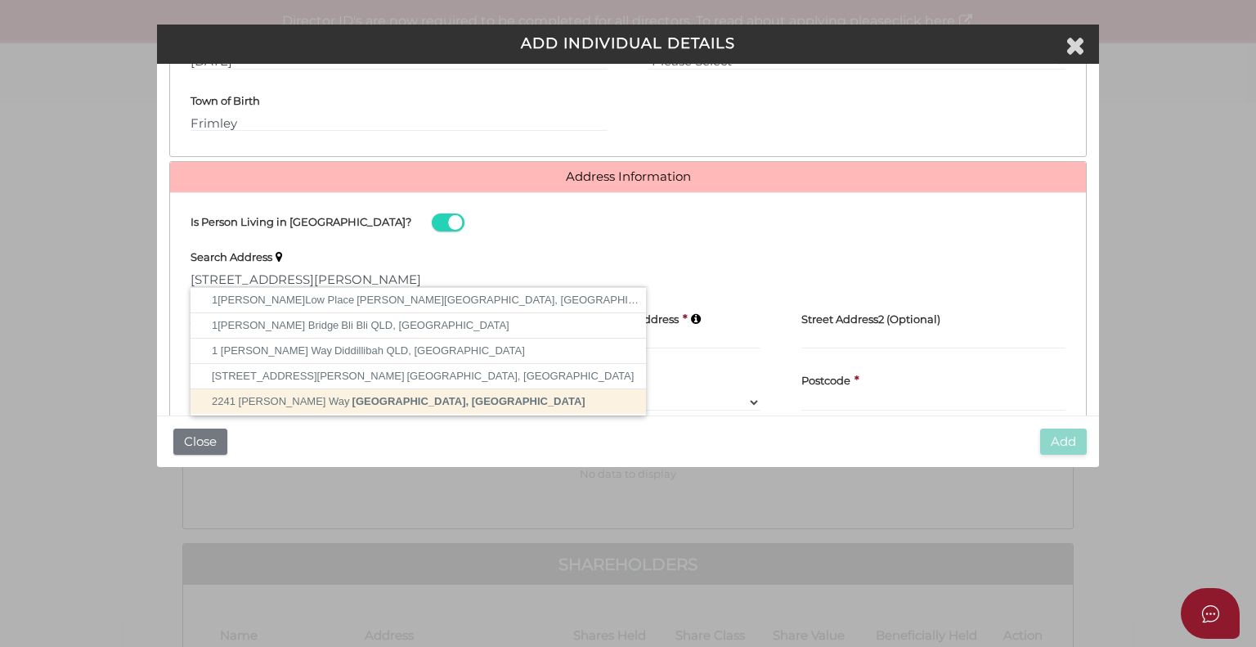
type input "2241 David Low Way, Peregian Beach QLD, Australia"
type input "2241 David Low Way"
type input "Peregian Beach"
select select "QLD"
type input "4573"
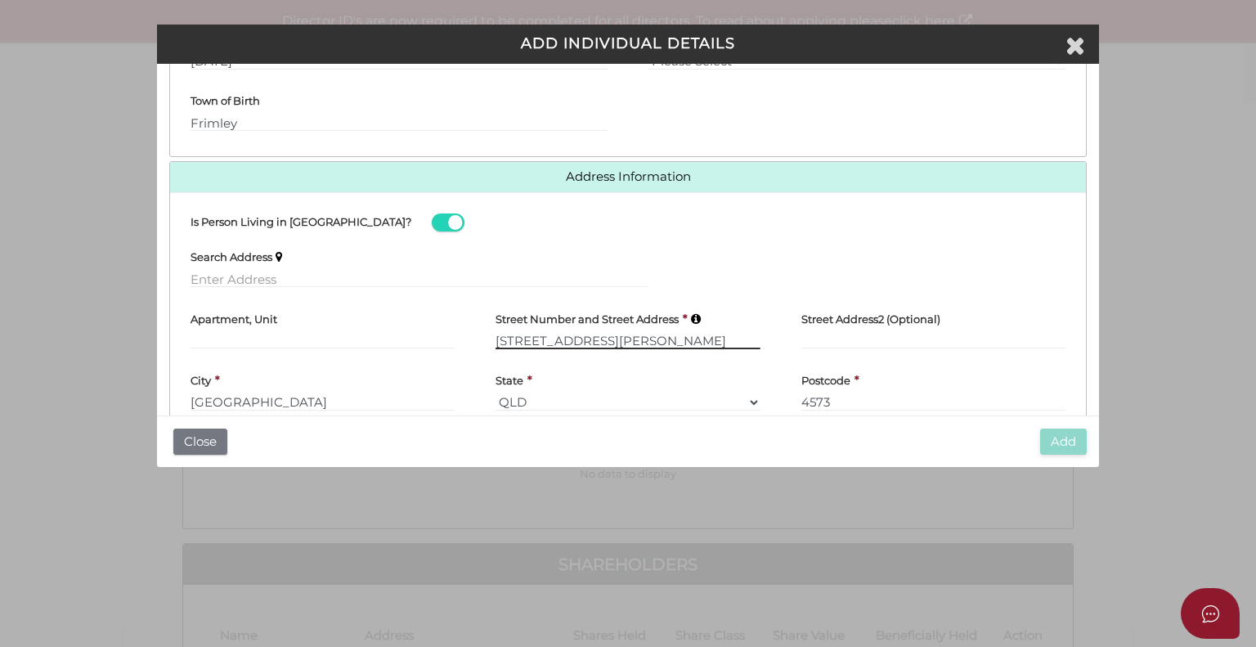
click at [495, 338] on input "2241 David Low Way" at bounding box center [627, 340] width 264 height 18
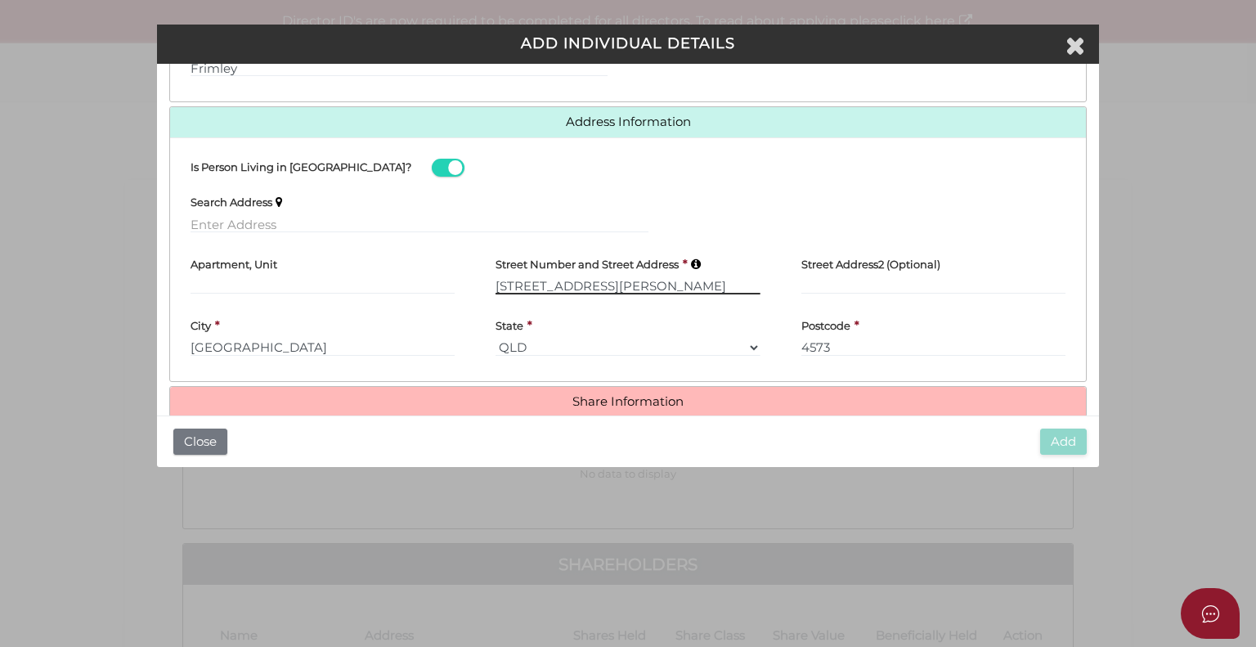
scroll to position [678, 0]
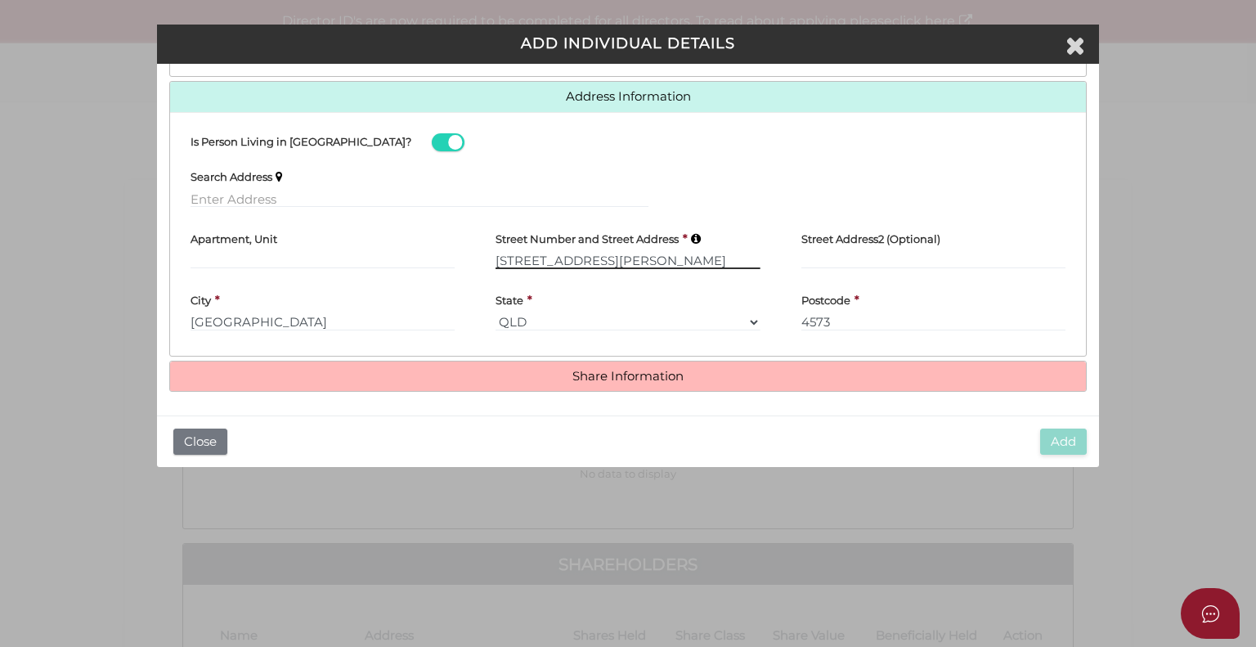
type input "1/2241 David Low Way"
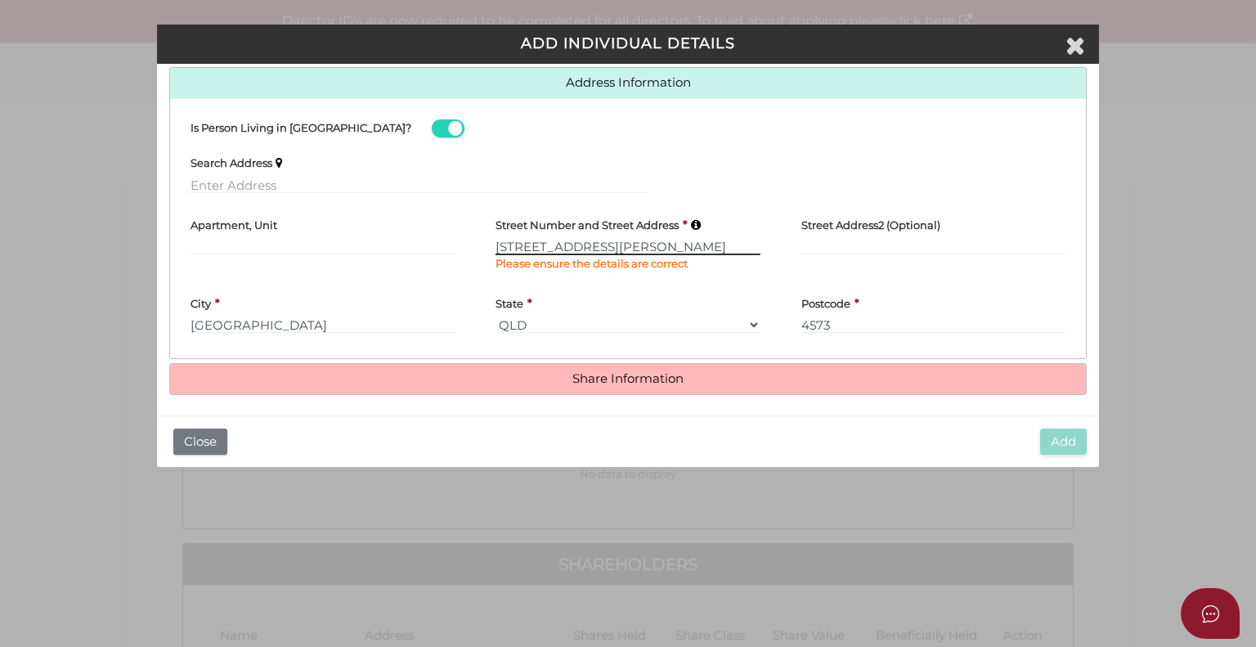
scroll to position [695, 0]
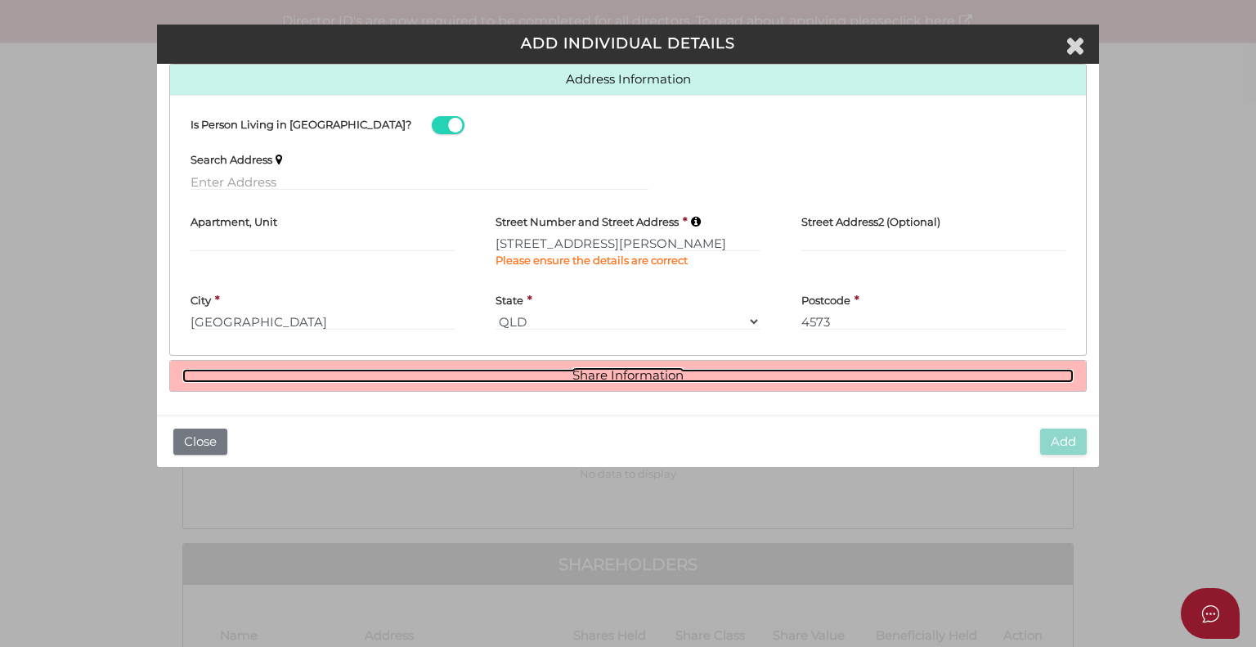
click at [595, 373] on link "Share Information" at bounding box center [627, 376] width 891 height 14
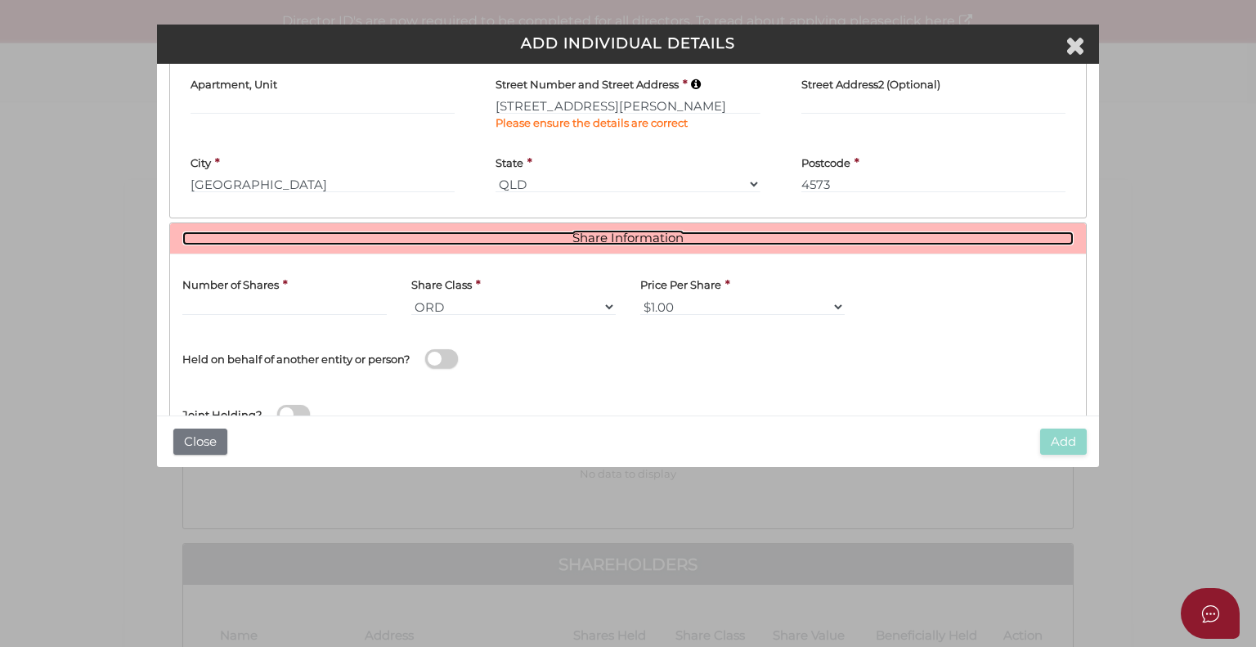
scroll to position [858, 0]
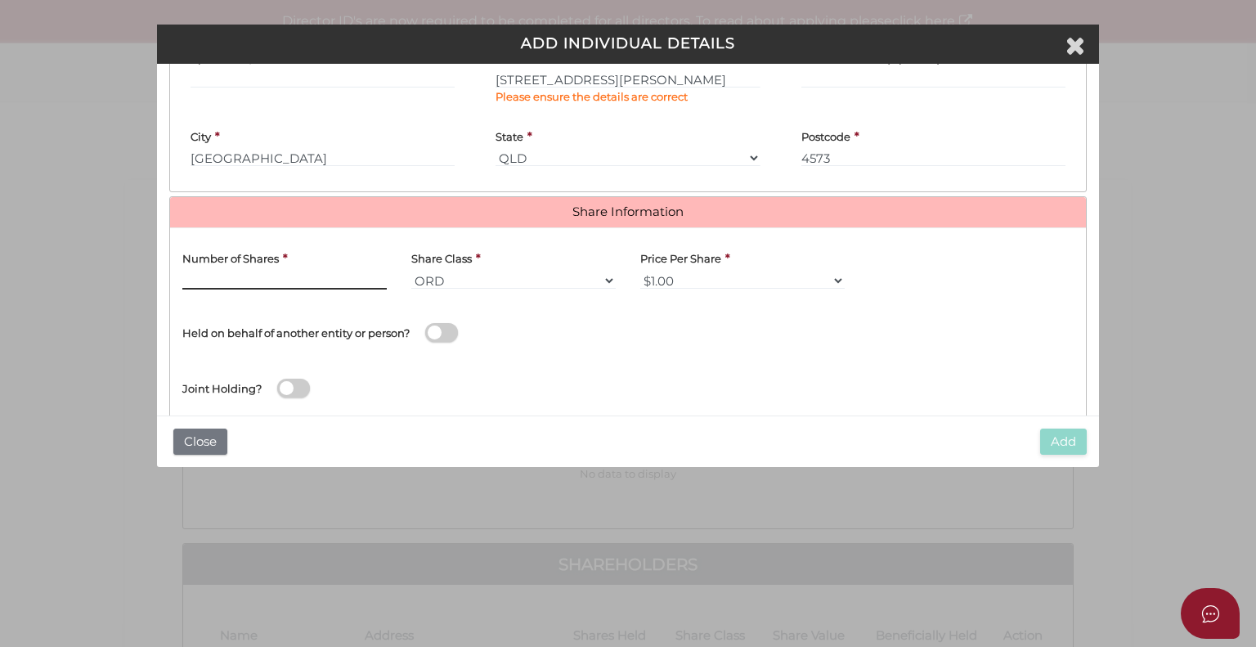
click at [259, 277] on input "text" at bounding box center [284, 280] width 204 height 18
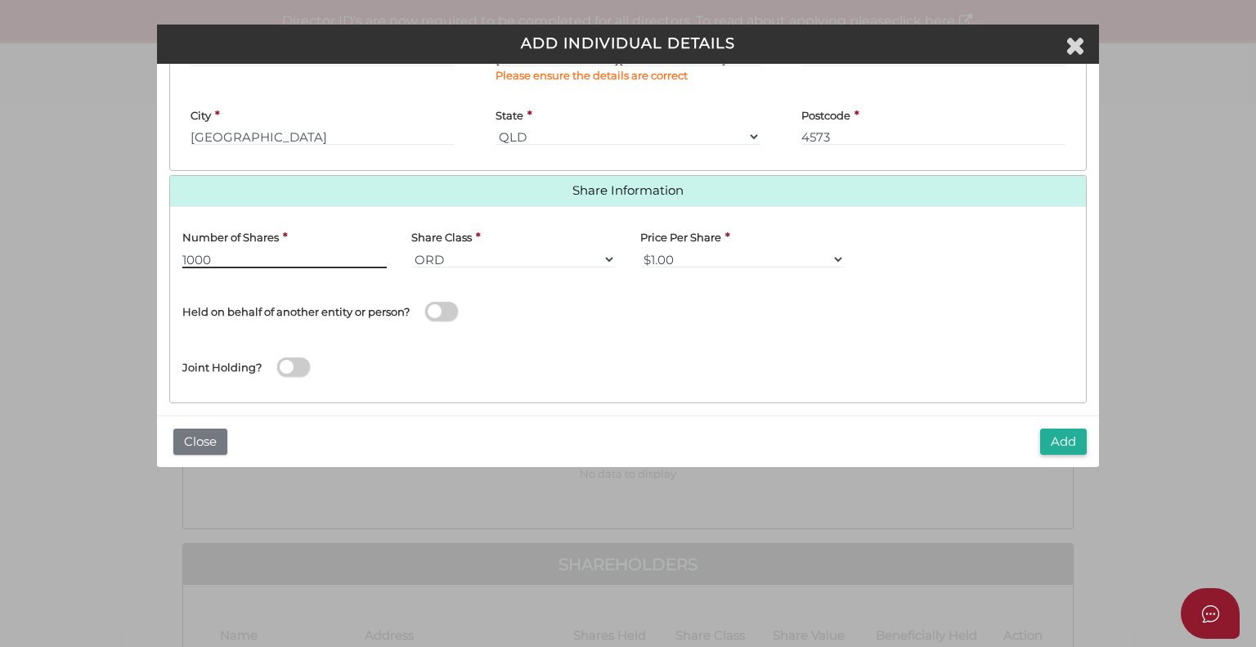
scroll to position [890, 0]
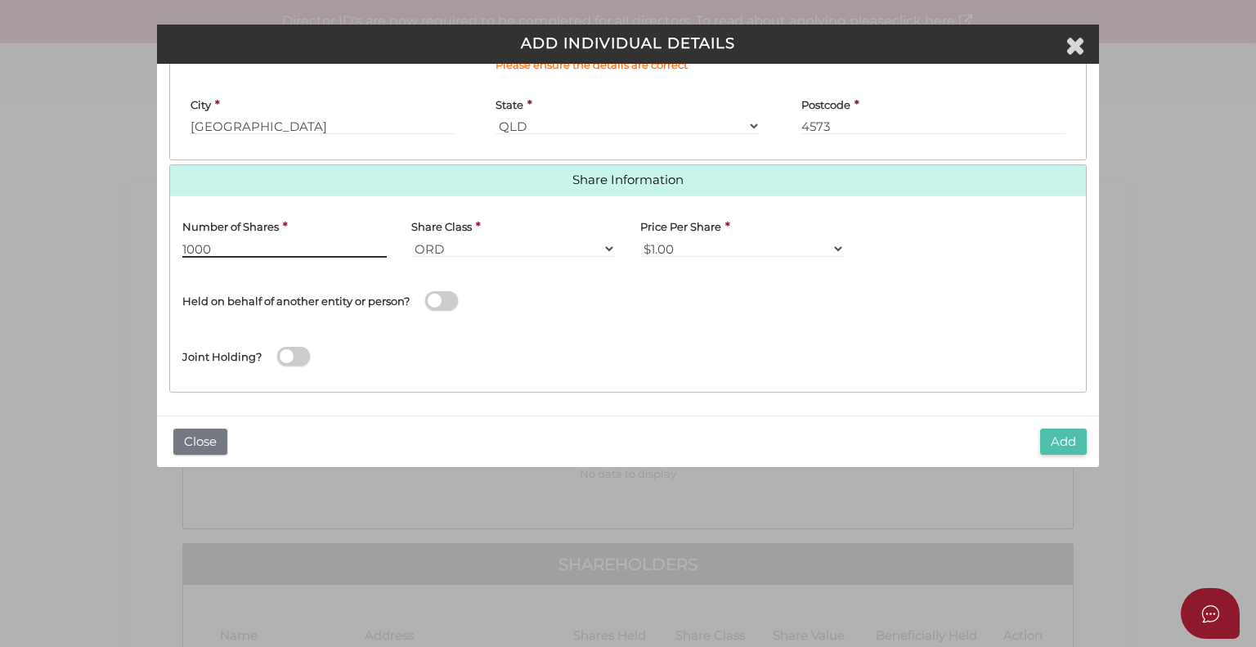
type input "1000"
click at [1068, 437] on button "Add" at bounding box center [1063, 441] width 47 height 27
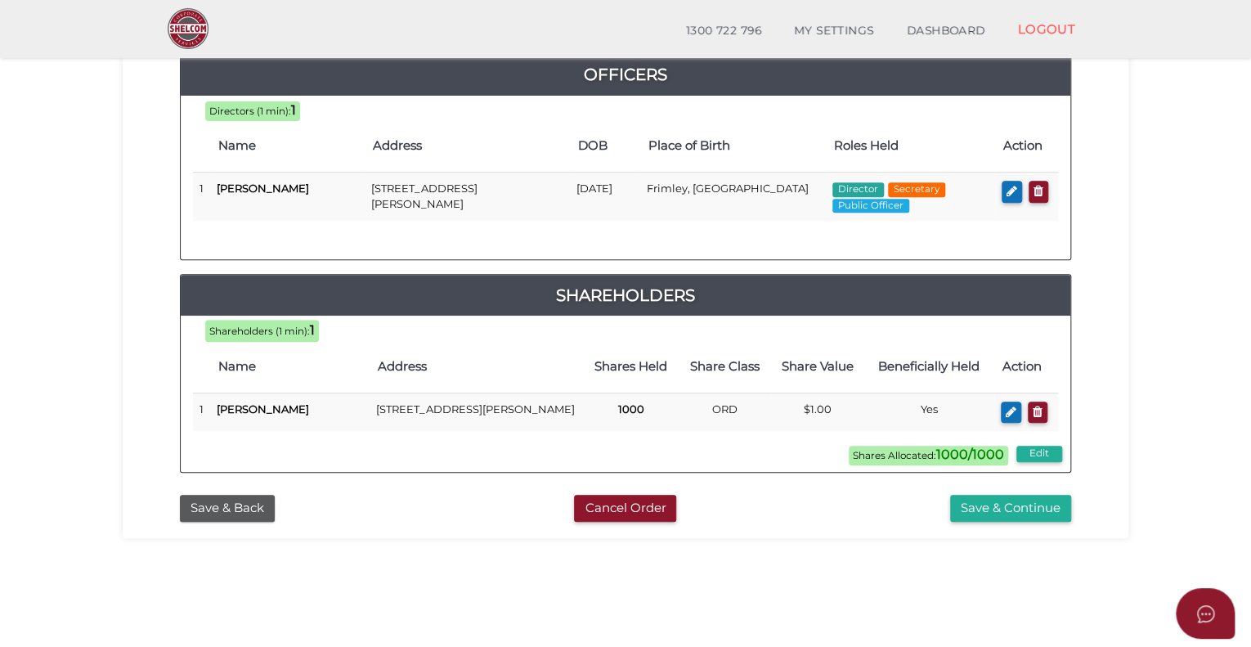
scroll to position [245, 0]
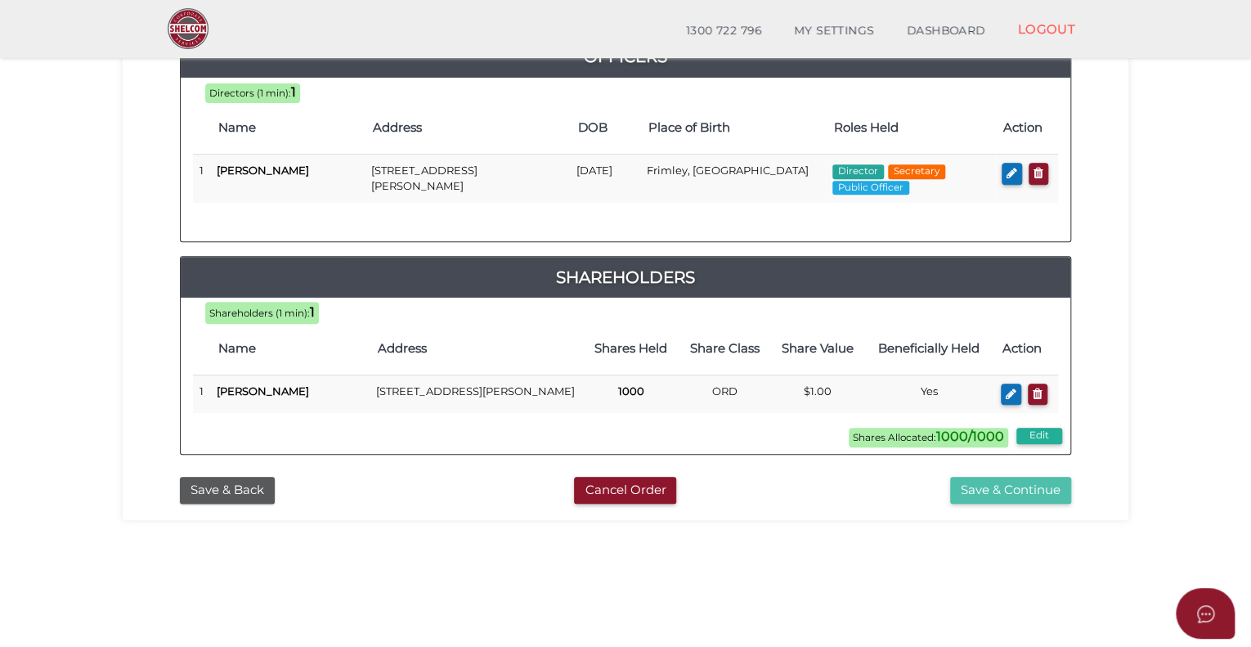
click at [1029, 492] on button "Save & Continue" at bounding box center [1010, 490] width 121 height 27
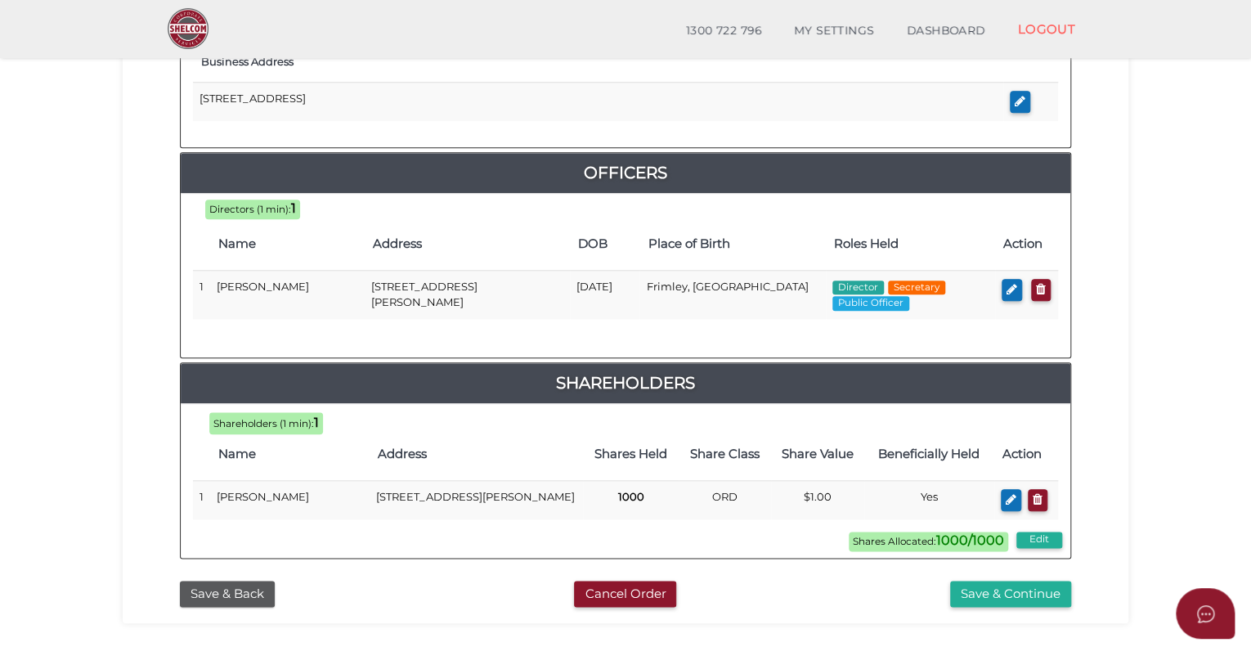
scroll to position [687, 0]
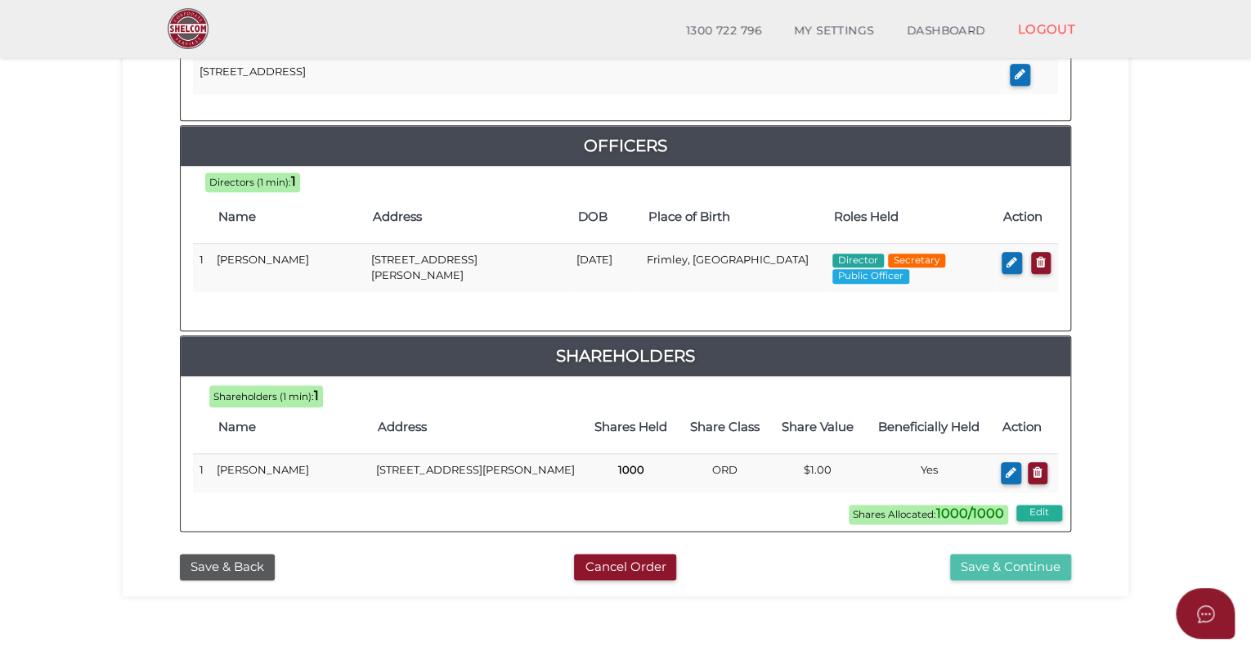
click at [1002, 568] on button "Save & Continue" at bounding box center [1010, 566] width 121 height 27
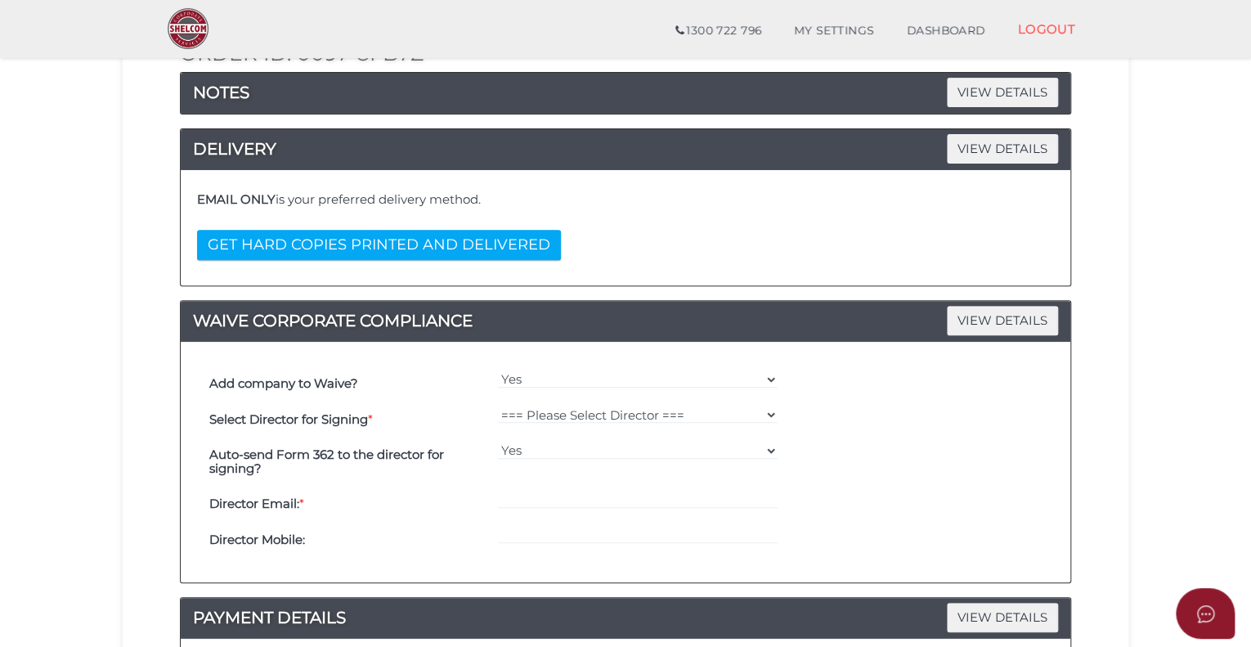
scroll to position [245, 0]
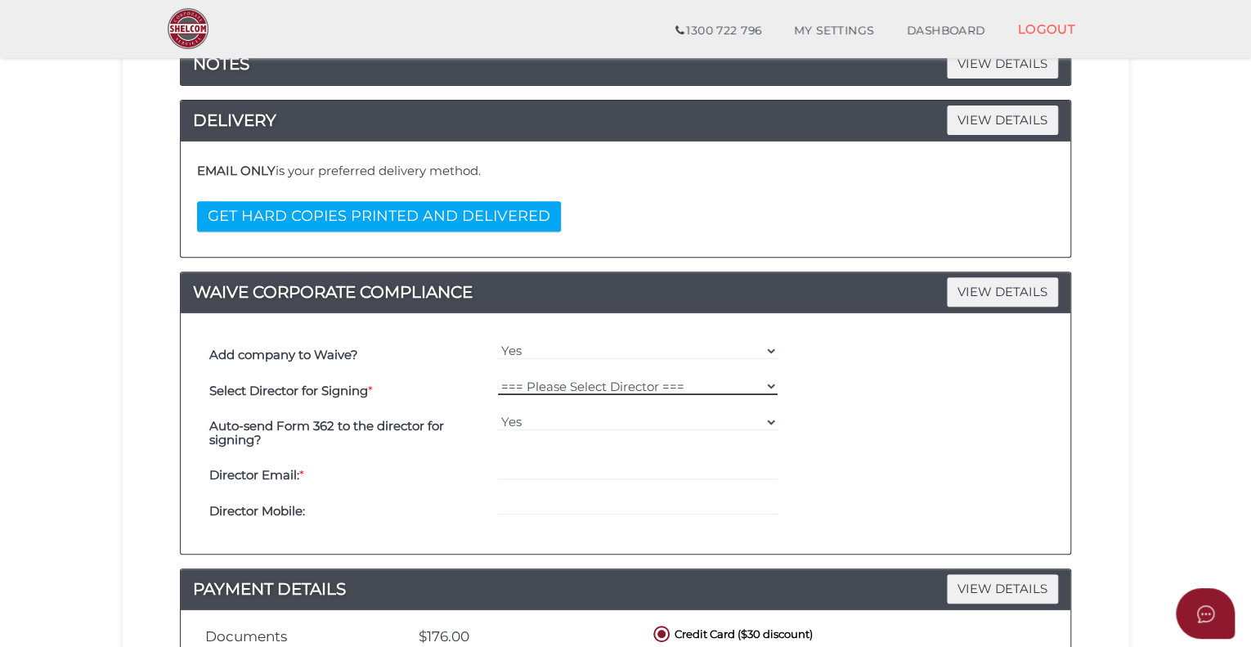
click at [765, 385] on select "=== Please Select Director === [PERSON_NAME]" at bounding box center [638, 386] width 280 height 18
select select "000027165"
click at [498, 377] on select "=== Please Select Director === [PERSON_NAME]" at bounding box center [638, 386] width 280 height 18
type input "[EMAIL_ADDRESS][DOMAIN_NAME]"
click at [522, 497] on input "tel" at bounding box center [638, 506] width 280 height 18
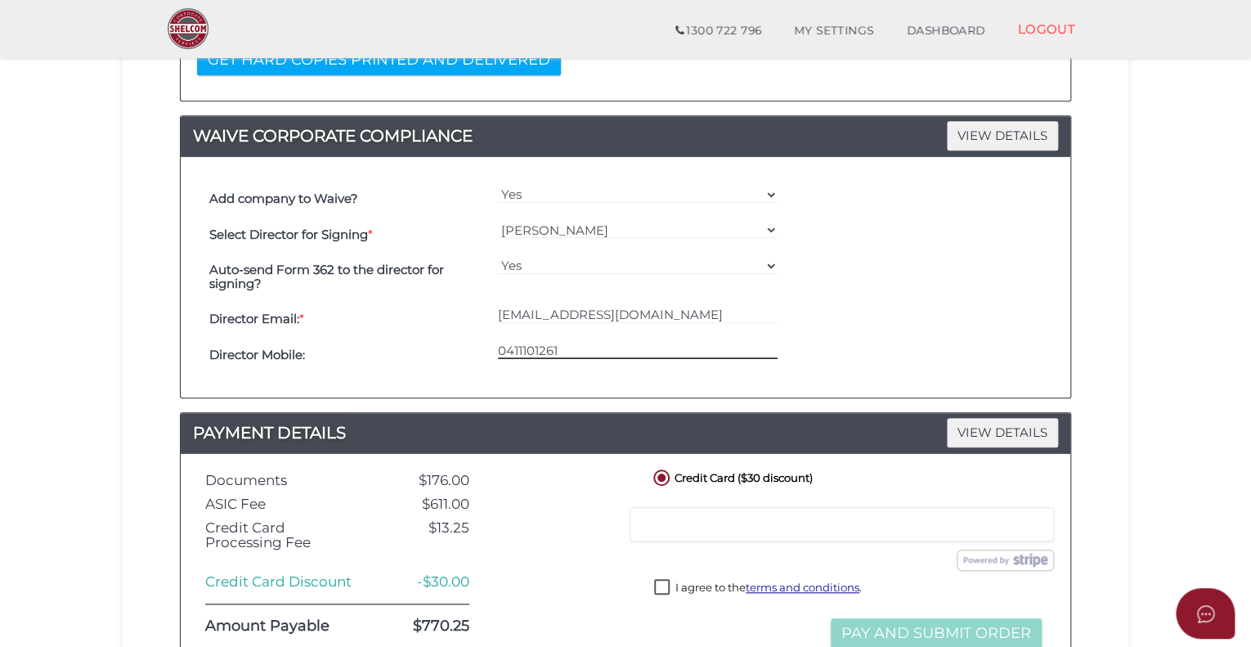
scroll to position [490, 0]
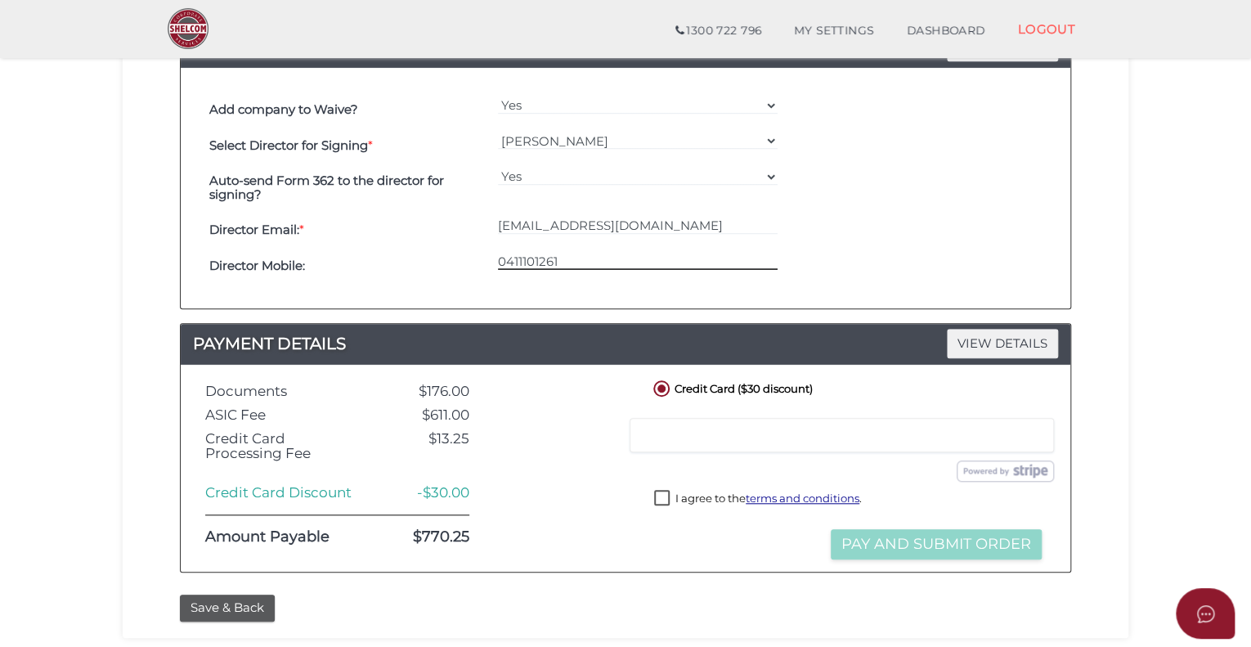
type input "0411101261"
click at [871, 465] on div "Submit Order and Pay" at bounding box center [847, 470] width 437 height 21
click at [661, 494] on label "I agree to the terms and conditions ." at bounding box center [758, 500] width 208 height 20
checkbox input "true"
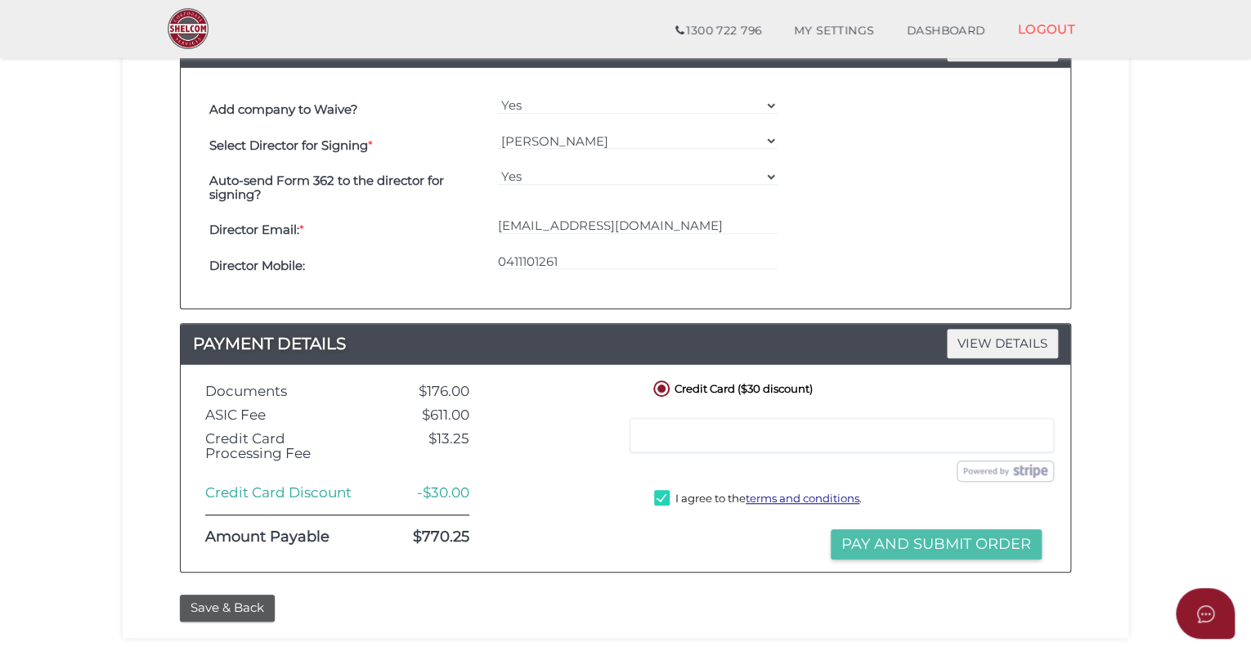
click at [903, 540] on button "Pay and Submit Order" at bounding box center [936, 544] width 211 height 30
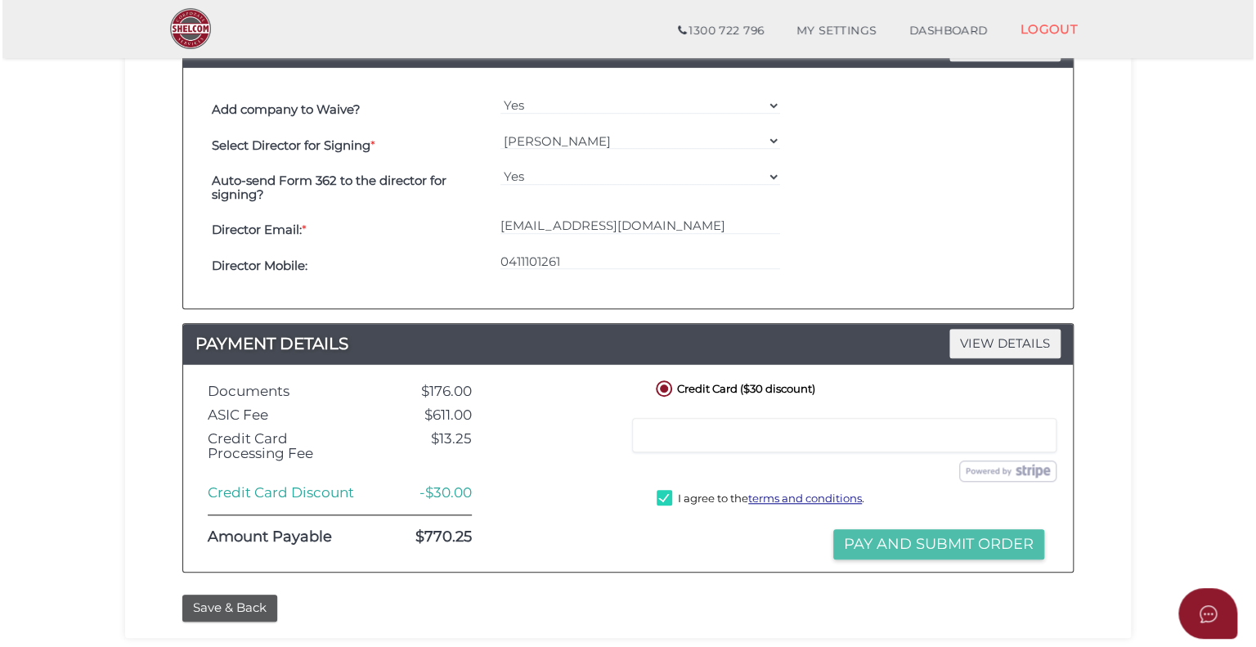
scroll to position [0, 0]
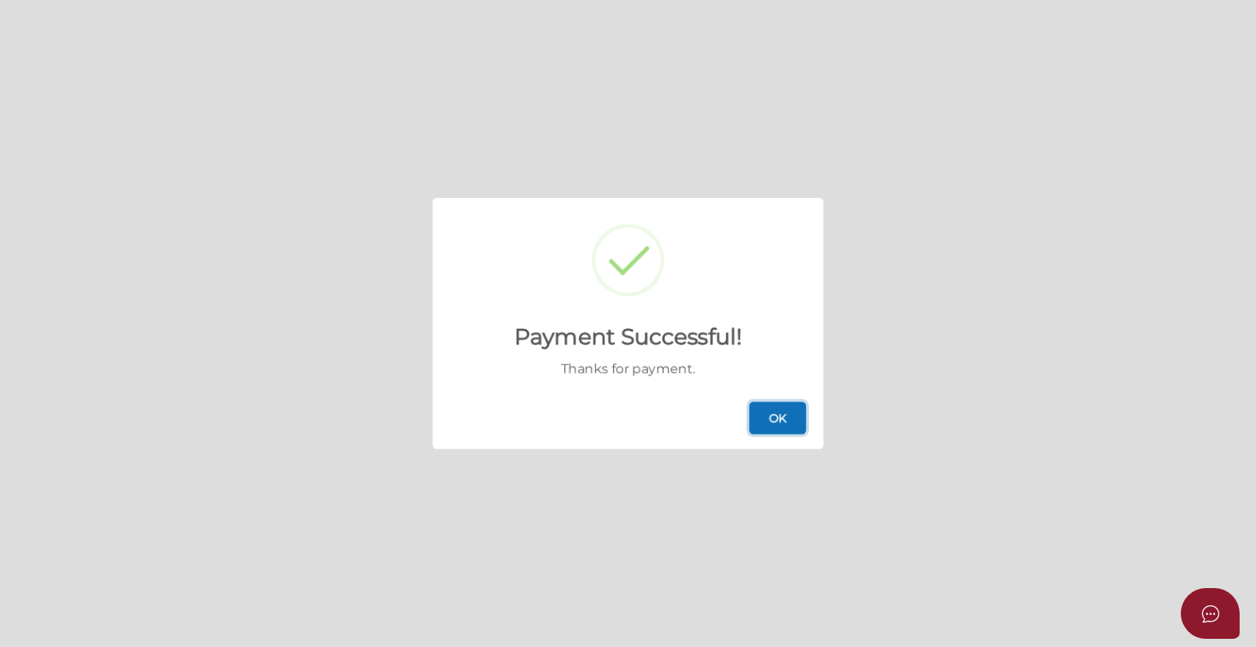
click at [795, 422] on button "OK" at bounding box center [777, 417] width 57 height 33
